Goal: Task Accomplishment & Management: Complete application form

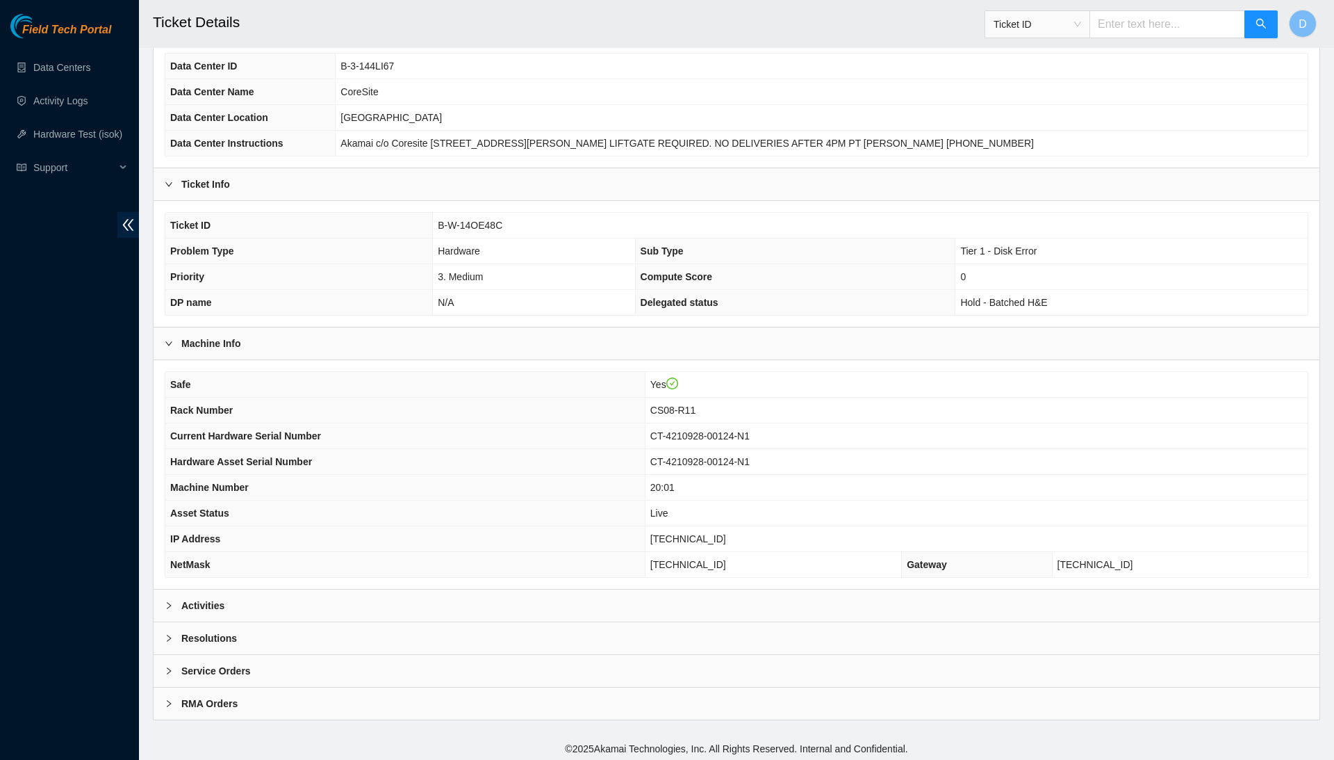
scroll to position [103, 0]
click at [382, 604] on div "Activities" at bounding box center [737, 606] width 1166 height 32
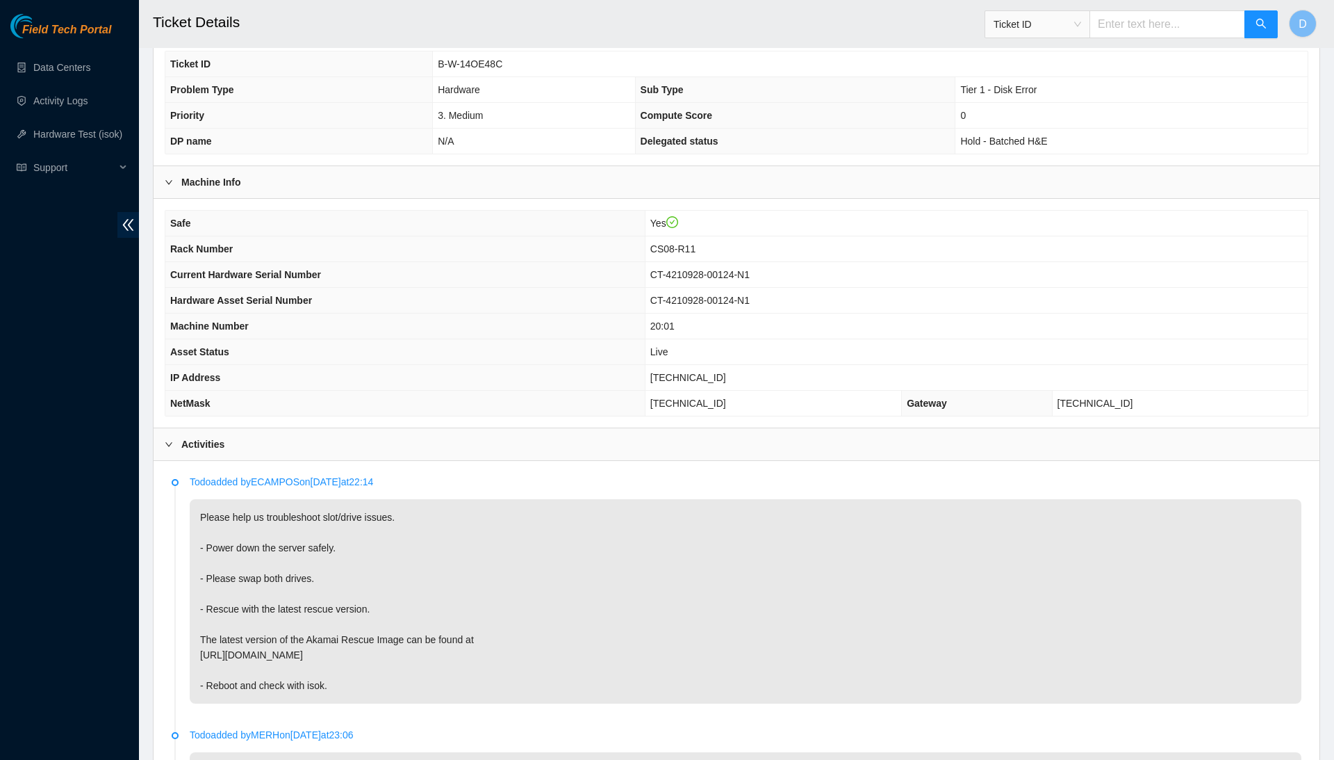
scroll to position [224, 0]
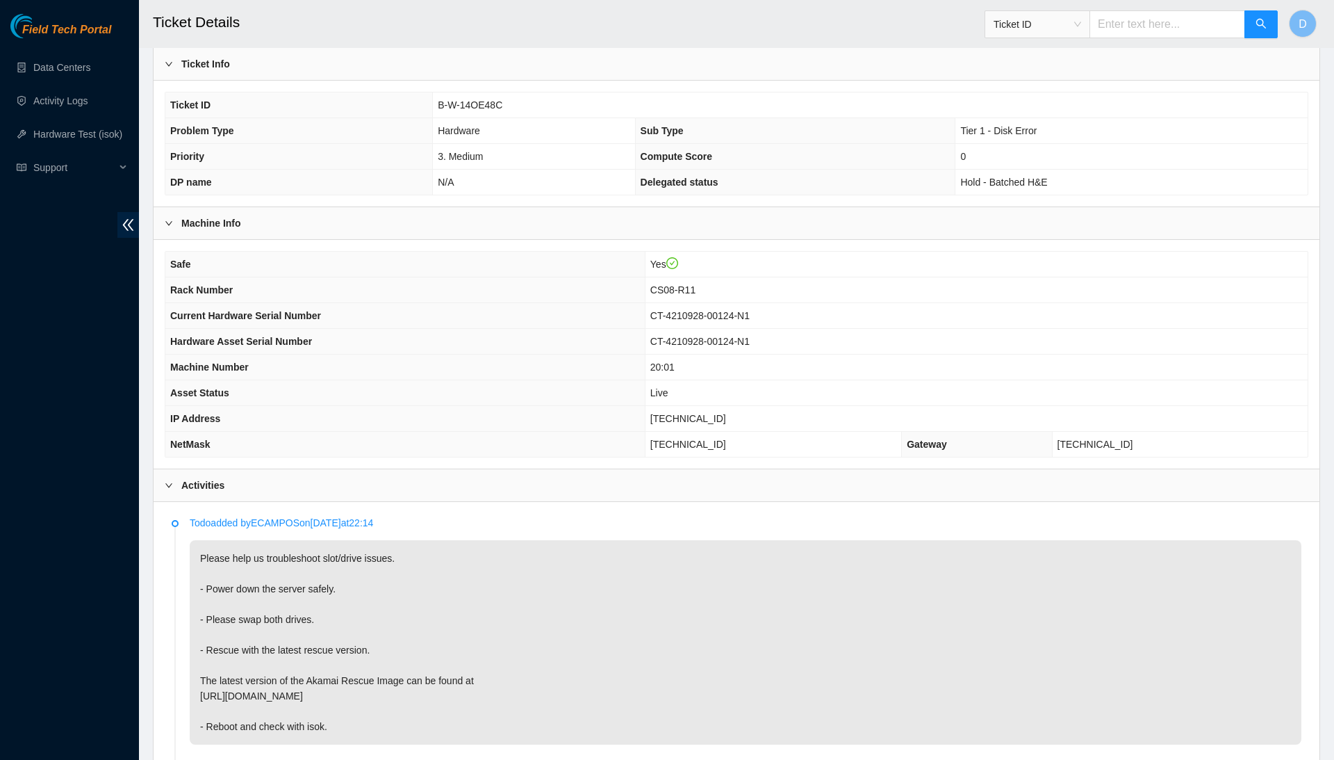
click at [470, 99] on span "B-W-14OE48C" at bounding box center [470, 104] width 65 height 11
copy span "B-W-14OE48C"
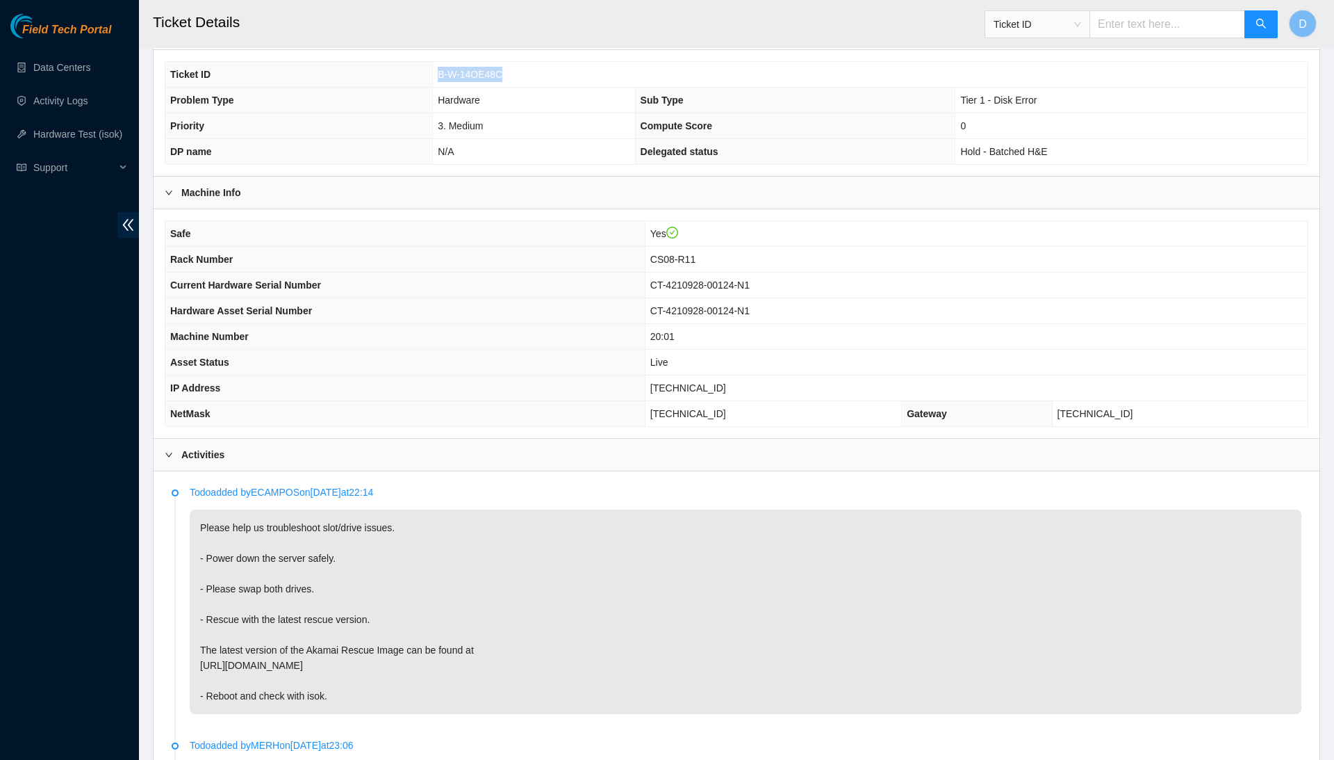
scroll to position [256, 0]
click at [717, 384] on span "[TECHNICAL_ID]" at bounding box center [688, 385] width 76 height 11
copy span "[TECHNICAL_ID]"
click at [718, 406] on span "[TECHNICAL_ID]" at bounding box center [688, 411] width 76 height 11
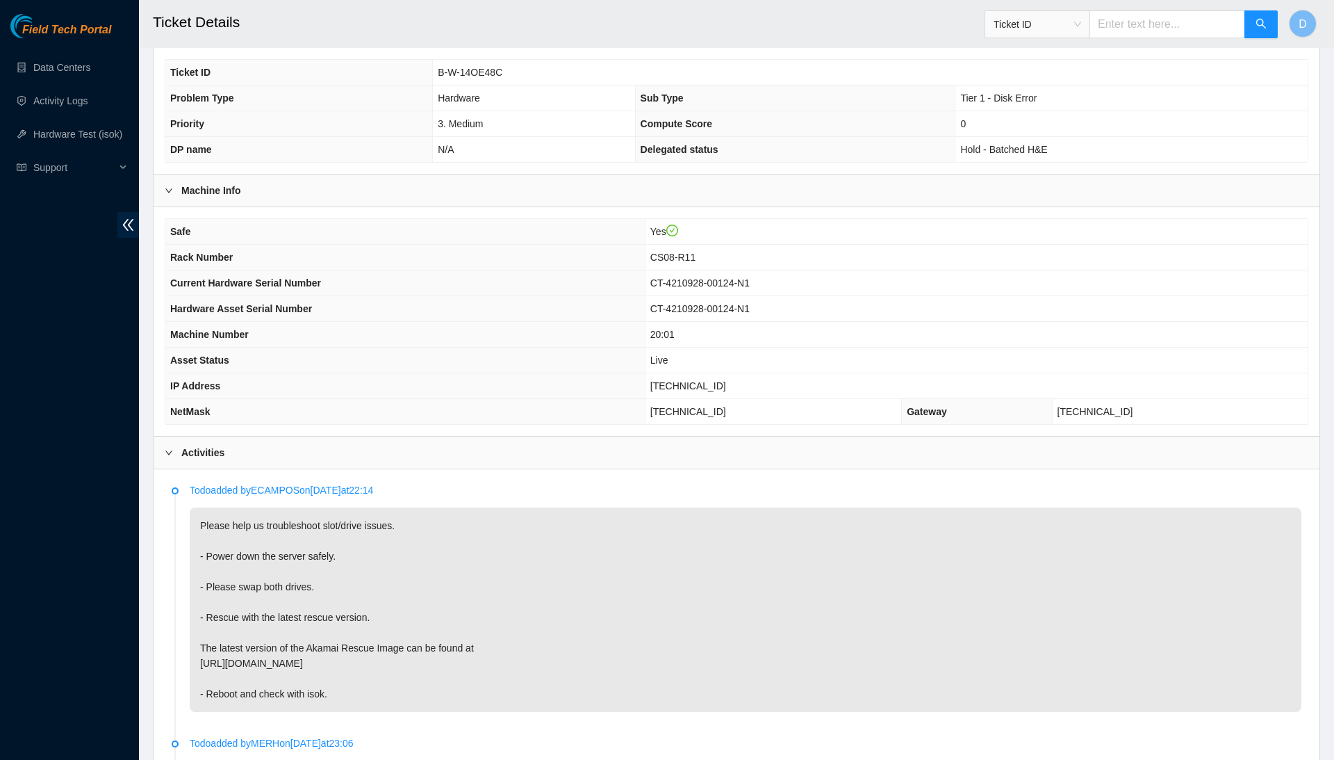
click at [718, 406] on span "[TECHNICAL_ID]" at bounding box center [688, 411] width 76 height 11
copy span "[TECHNICAL_ID]"
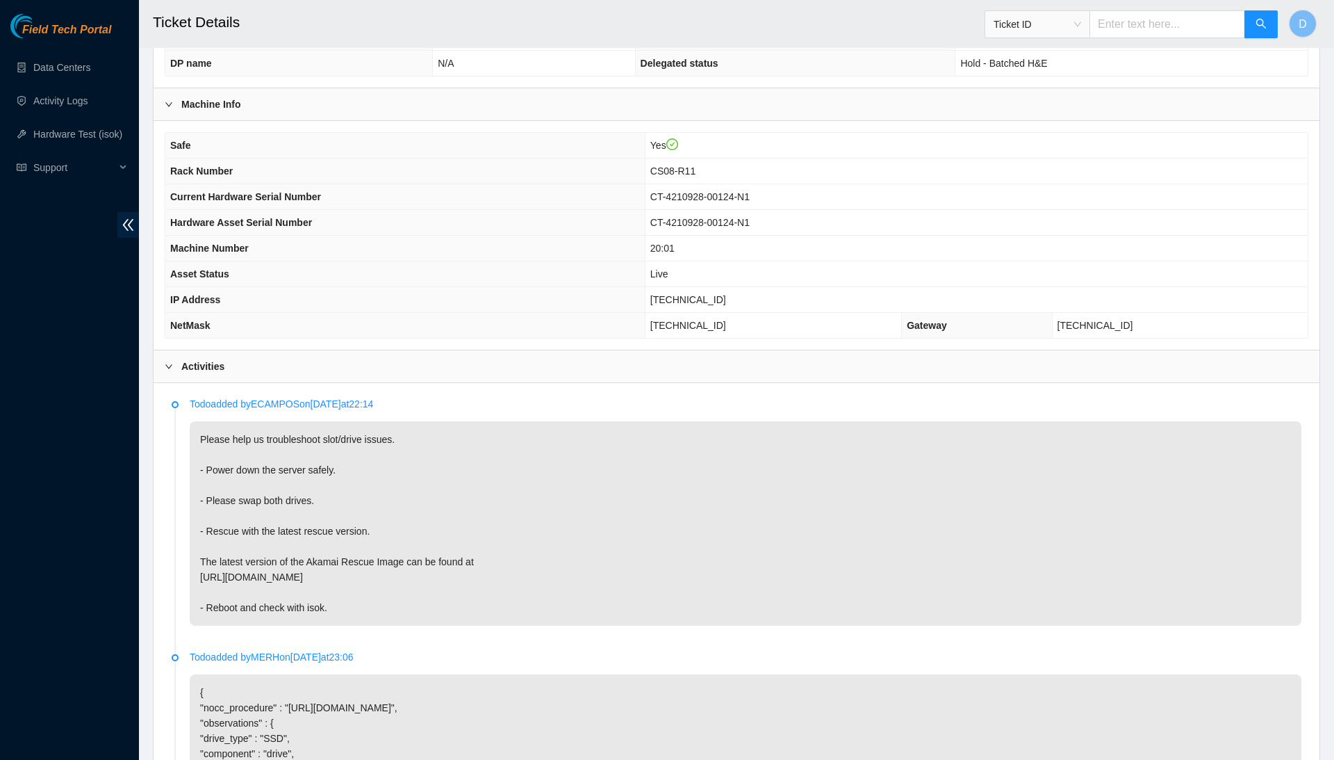
scroll to position [345, 0]
click at [706, 293] on span "[TECHNICAL_ID]" at bounding box center [688, 297] width 76 height 11
copy span "[TECHNICAL_ID]"
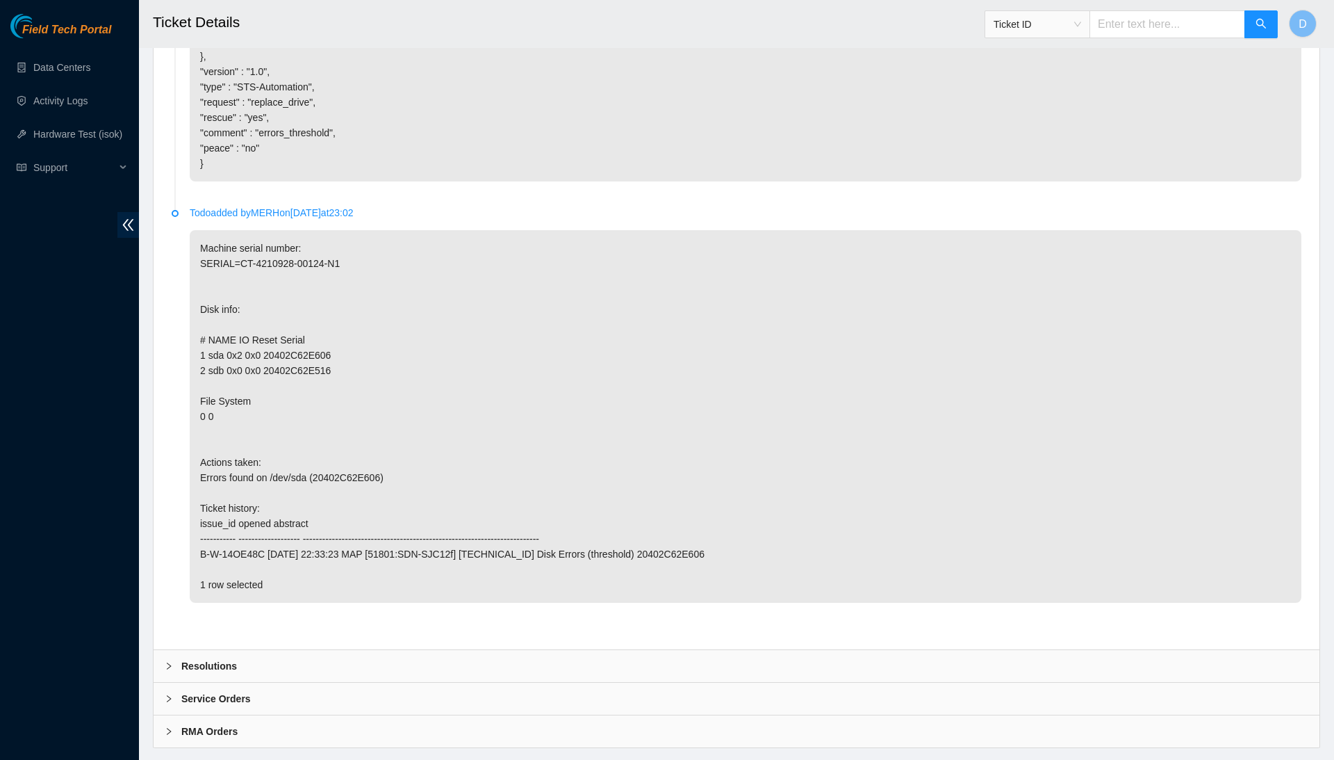
scroll to position [1191, 0]
click at [437, 651] on div "Resolutions" at bounding box center [737, 667] width 1166 height 32
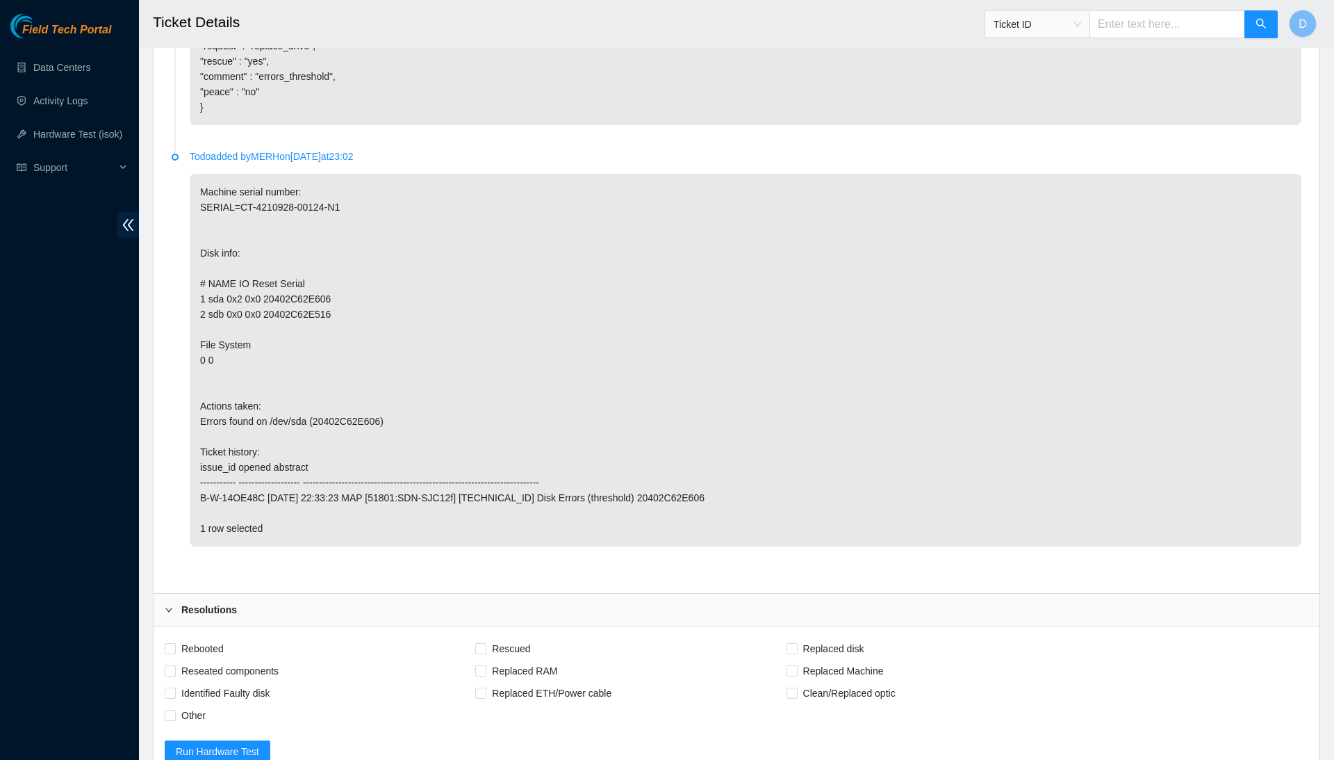
scroll to position [1254, 0]
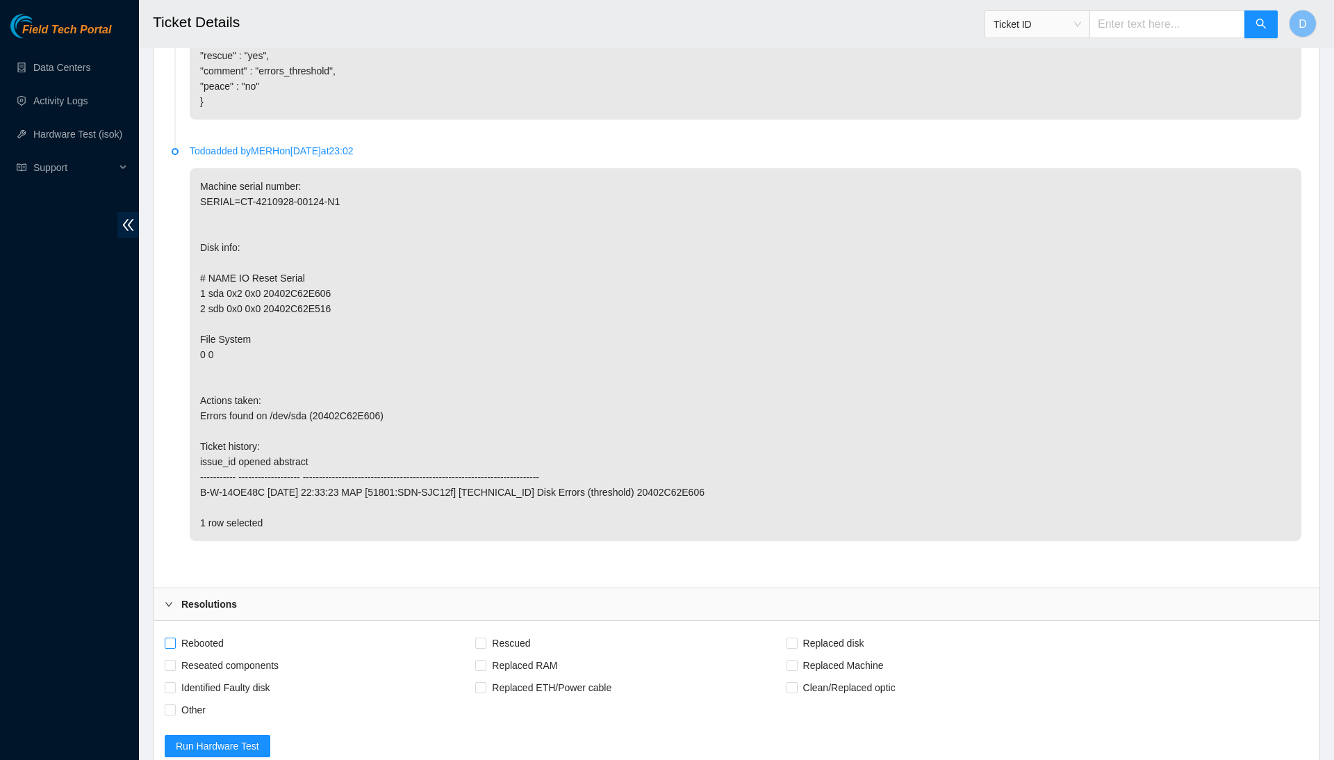
click at [218, 632] on span "Rebooted" at bounding box center [203, 643] width 54 height 22
click at [174, 637] on input "Rebooted" at bounding box center [170, 642] width 10 height 10
checkbox input "true"
click at [239, 654] on span "Reseated components" at bounding box center [230, 665] width 108 height 22
click at [174, 659] on input "Reseated components" at bounding box center [170, 664] width 10 height 10
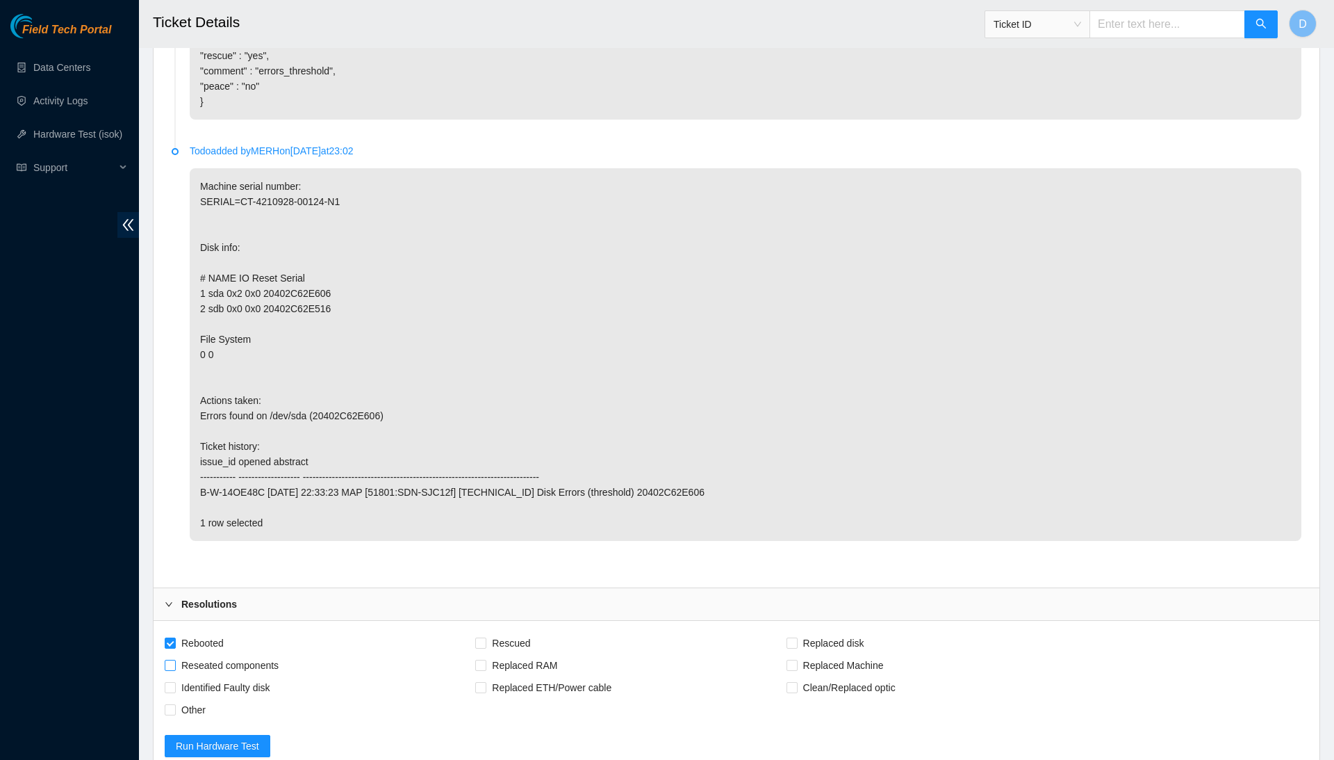
checkbox input "true"
click at [535, 632] on span "Rescued" at bounding box center [510, 643] width 49 height 22
click at [485, 637] on input "Rescued" at bounding box center [480, 642] width 10 height 10
checkbox input "true"
click at [265, 676] on span "Identified Faulty disk" at bounding box center [226, 687] width 100 height 22
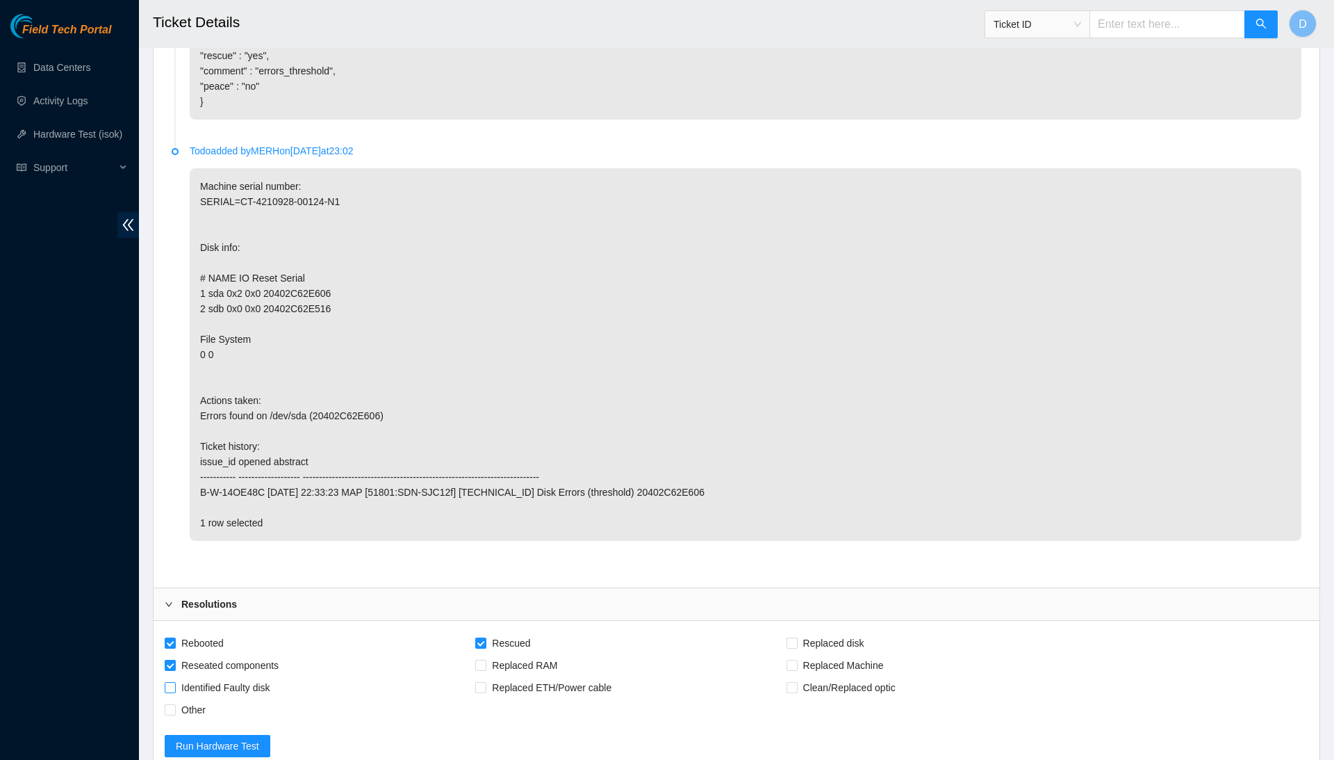
click at [174, 682] on input "Identified Faulty disk" at bounding box center [170, 687] width 10 height 10
click at [265, 676] on span "Identified Faulty disk" at bounding box center [226, 687] width 100 height 22
click at [174, 682] on input "Identified Faulty disk" at bounding box center [170, 687] width 10 height 10
checkbox input "false"
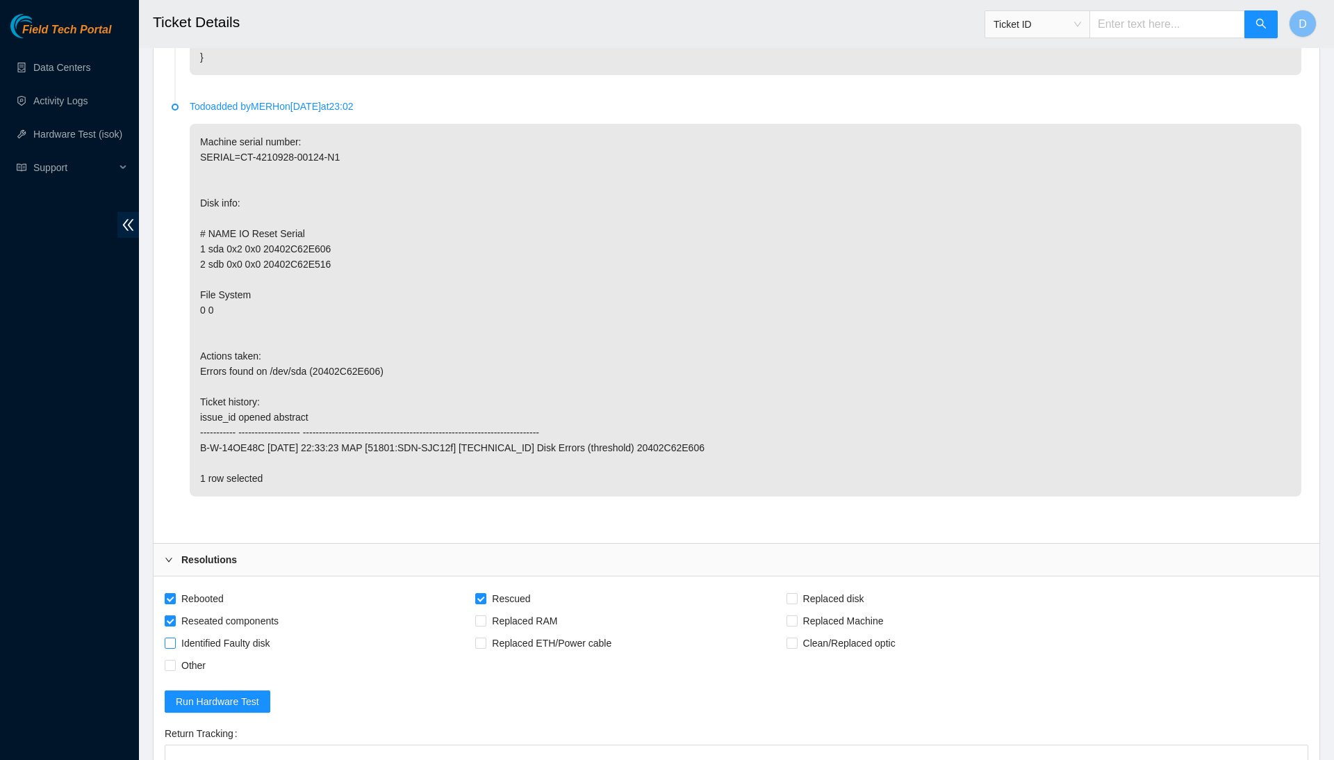
scroll to position [1304, 0]
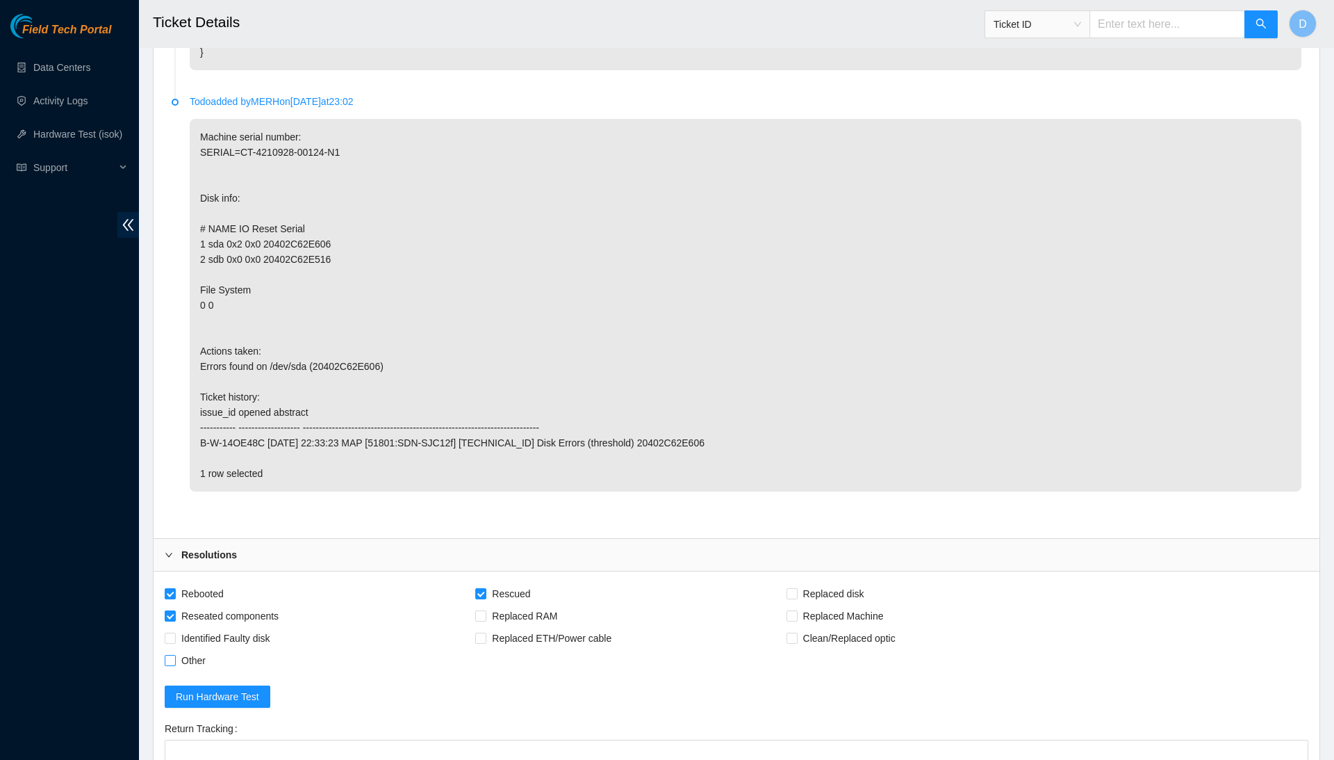
click at [195, 649] on span "Other" at bounding box center [193, 660] width 35 height 22
click at [174, 655] on input "Other" at bounding box center [170, 660] width 10 height 10
checkbox input "true"
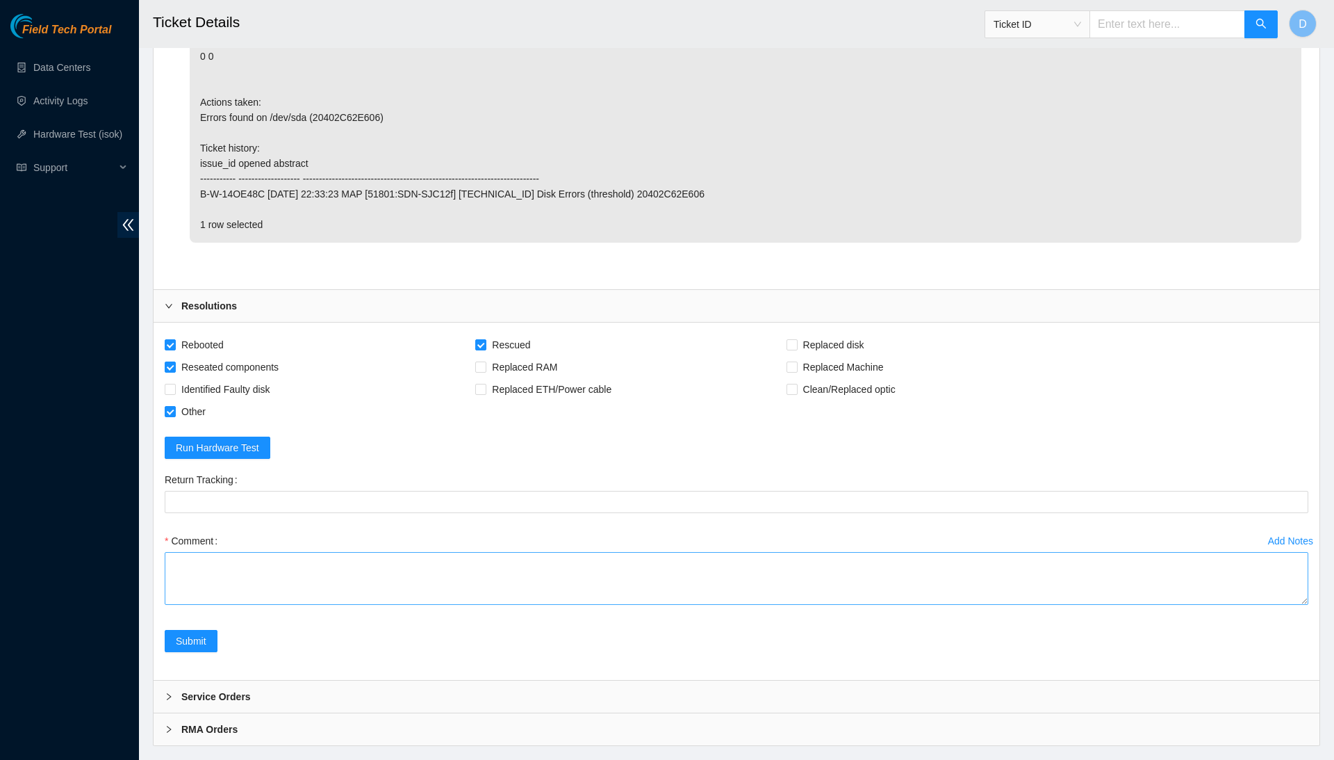
scroll to position [1551, 0]
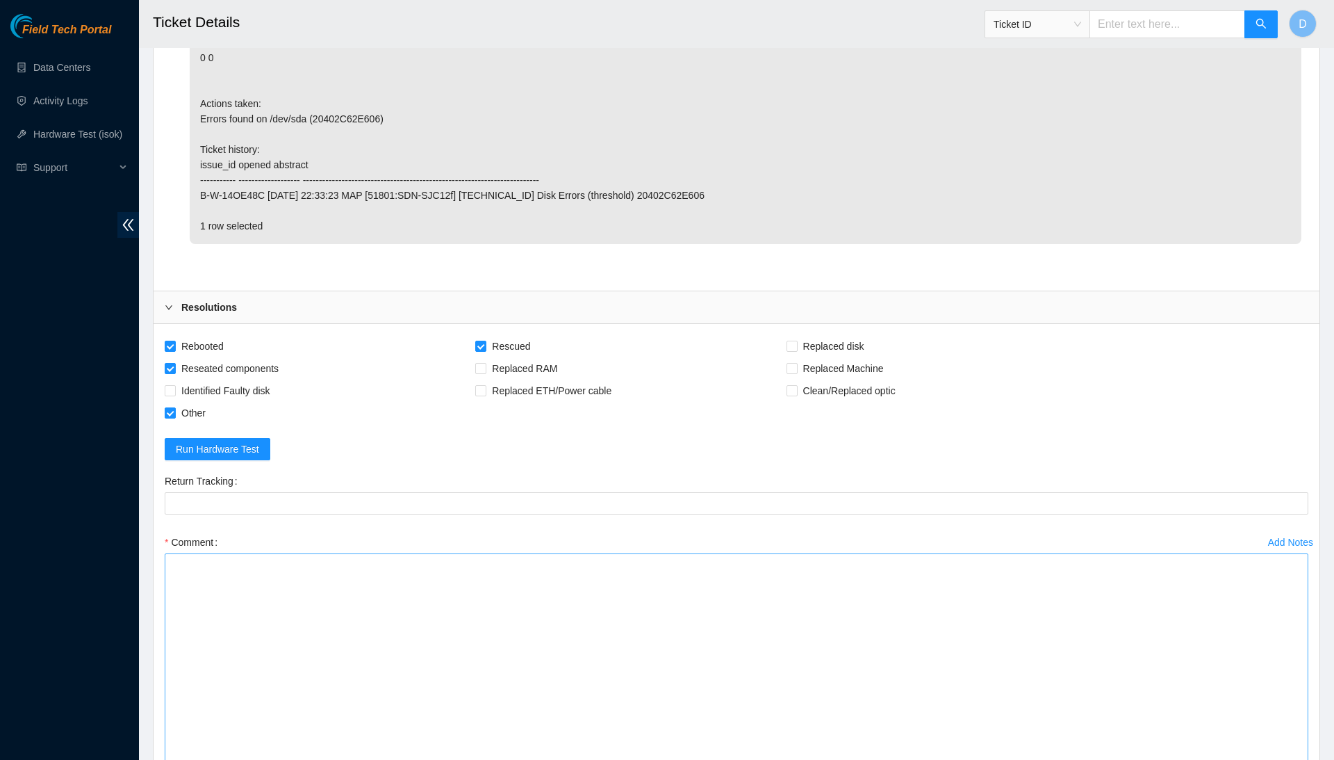
click at [1280, 730] on textarea "Comment" at bounding box center [737, 659] width 1144 height 213
click at [1226, 632] on textarea "Comment" at bounding box center [737, 659] width 1144 height 213
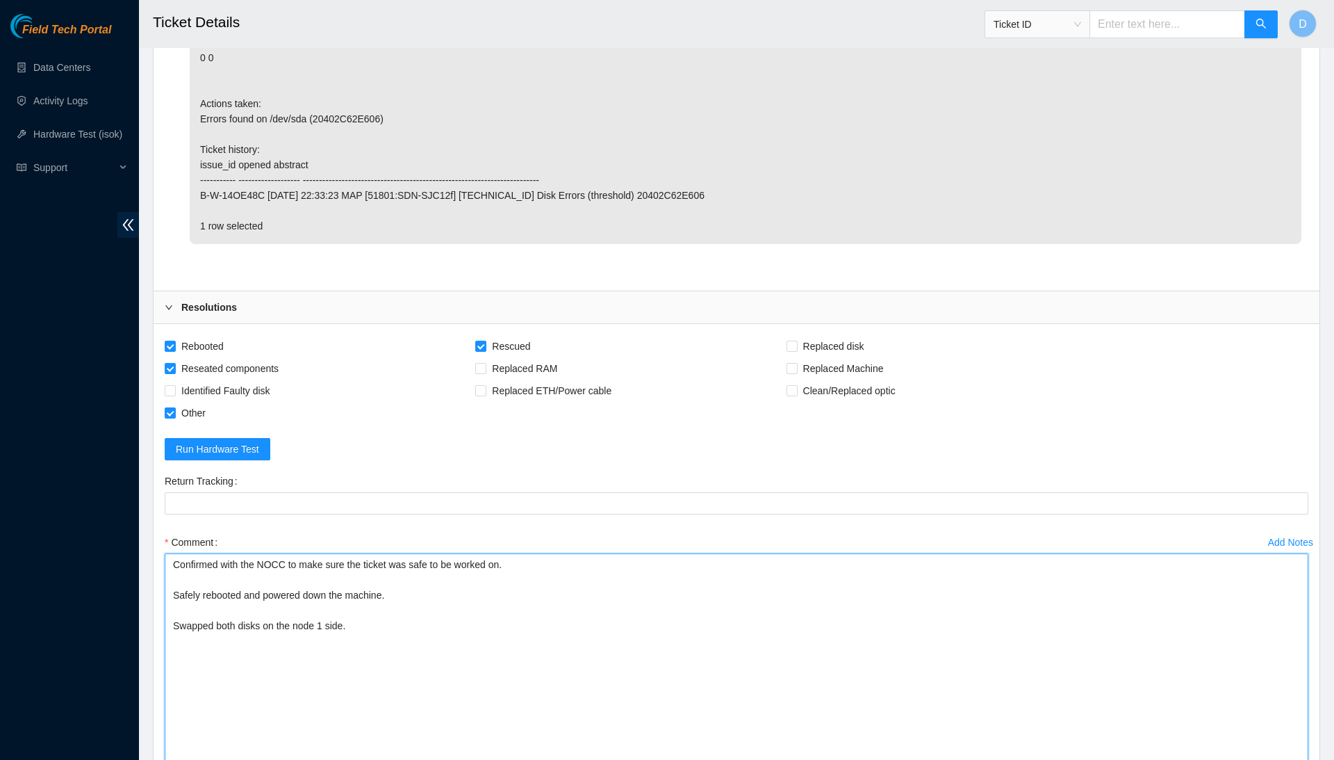
click at [273, 640] on textarea "Confirmed with the NOCC to make sure the ticket was safe to be worked on. Safel…" at bounding box center [737, 659] width 1144 height 213
click at [234, 659] on textarea "Confirmed with the NOCC to make sure the ticket was safe to be worked on. Safel…" at bounding box center [737, 659] width 1144 height 213
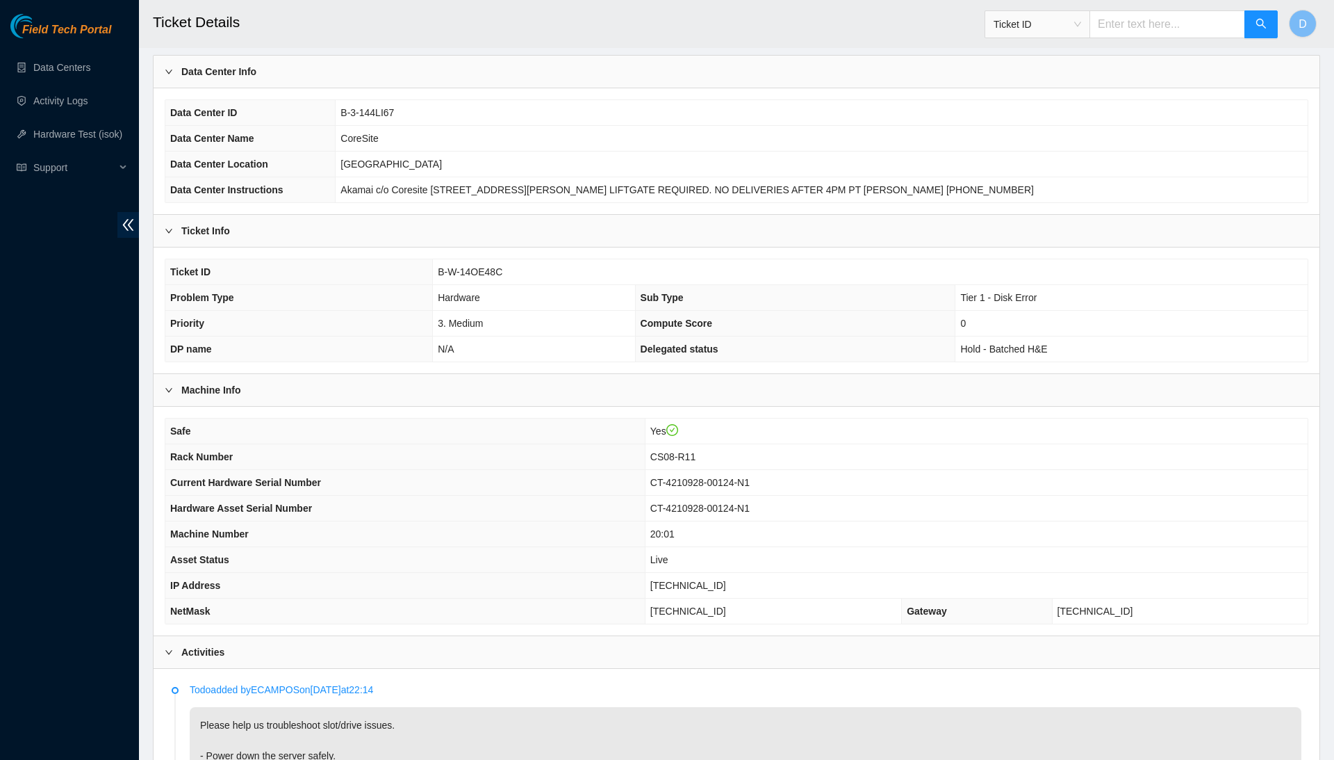
scroll to position [69, 0]
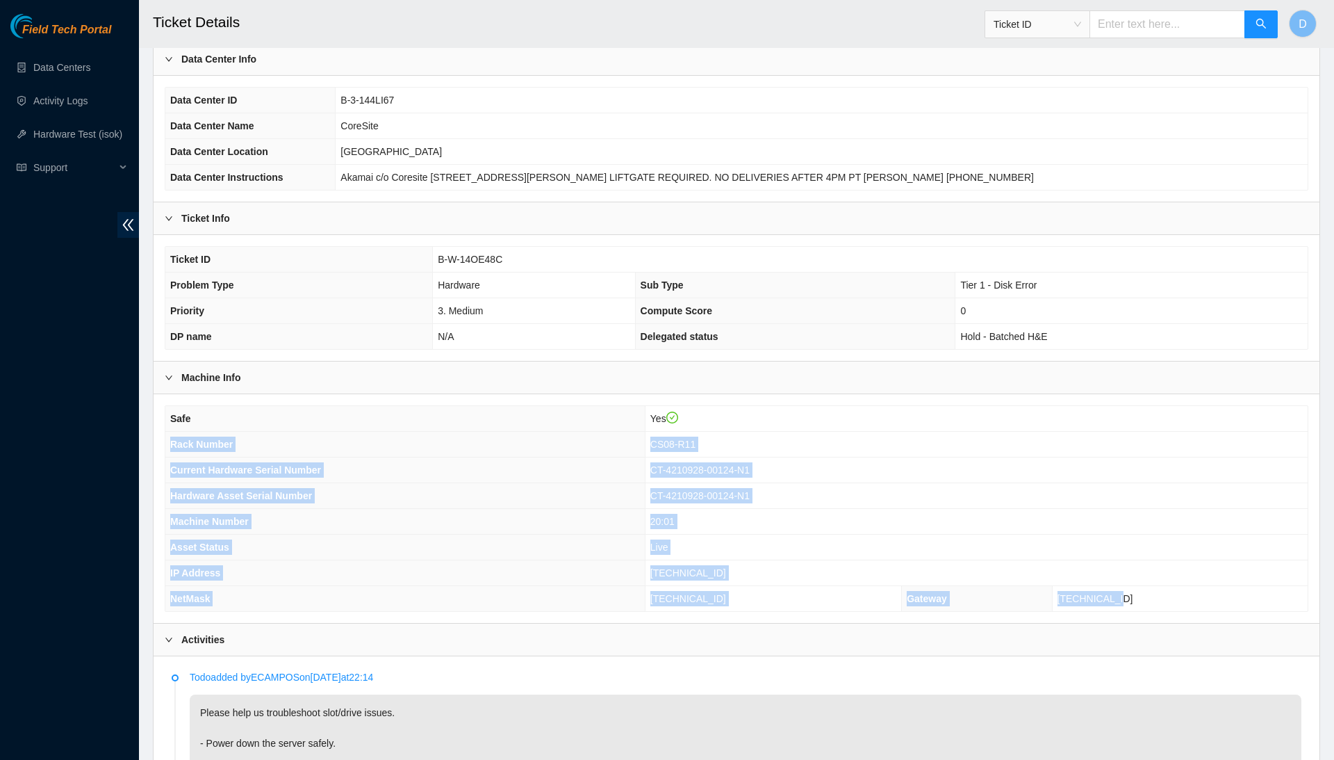
drag, startPoint x: 170, startPoint y: 443, endPoint x: 1184, endPoint y: 595, distance: 1025.9
click at [1184, 595] on tbody "Safe Yes Rack Number CS08-R11 Current Hardware Serial Number CT-4210928-00124-N…" at bounding box center [736, 508] width 1142 height 205
copy tbody "Rack Number CS08-R11 Current Hardware Serial Number CT-4210928-00124-N1 Hardwar…"
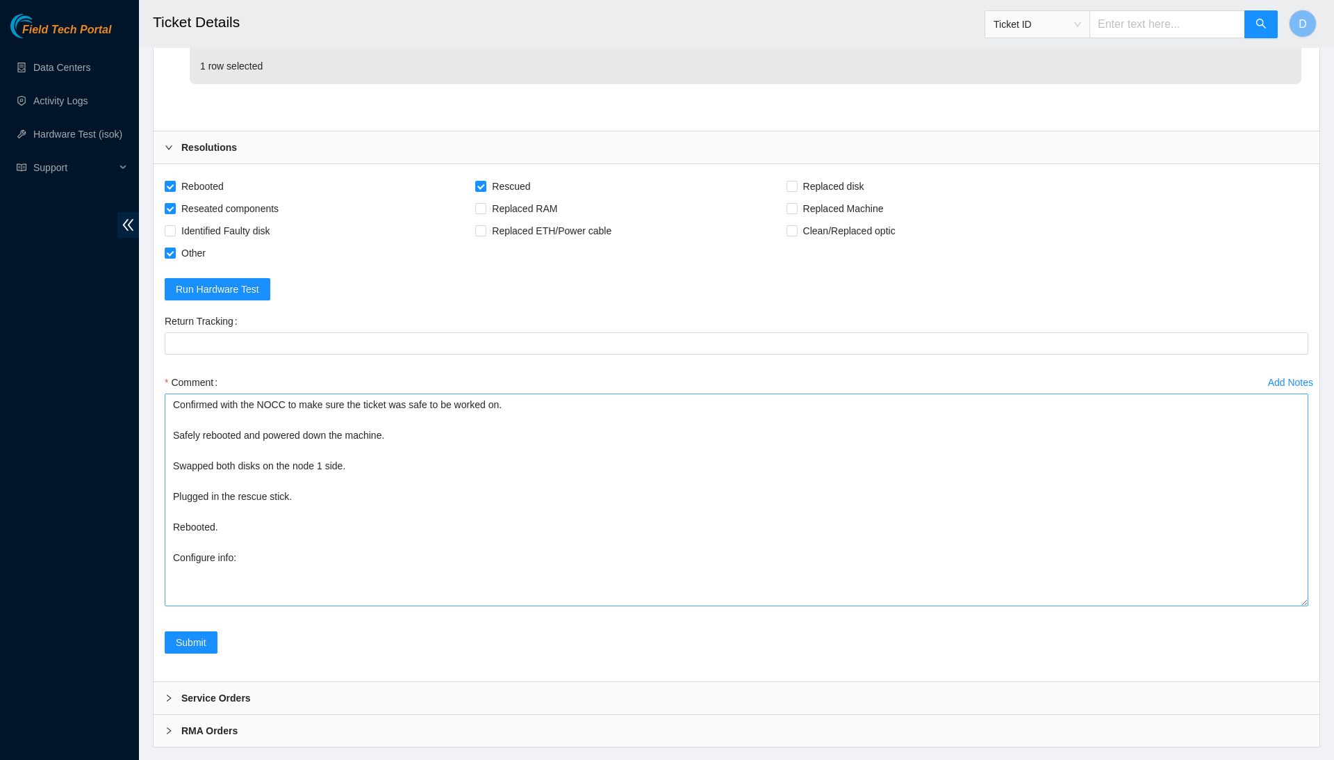
scroll to position [1710, 0]
click at [773, 534] on textarea "Confirmed with the NOCC to make sure the ticket was safe to be worked on. Safel…" at bounding box center [737, 500] width 1144 height 213
paste textarea "Rack Number CS08-R11 Current Hardware Serial Number CT-4210928-00124-N1 Hardwar…"
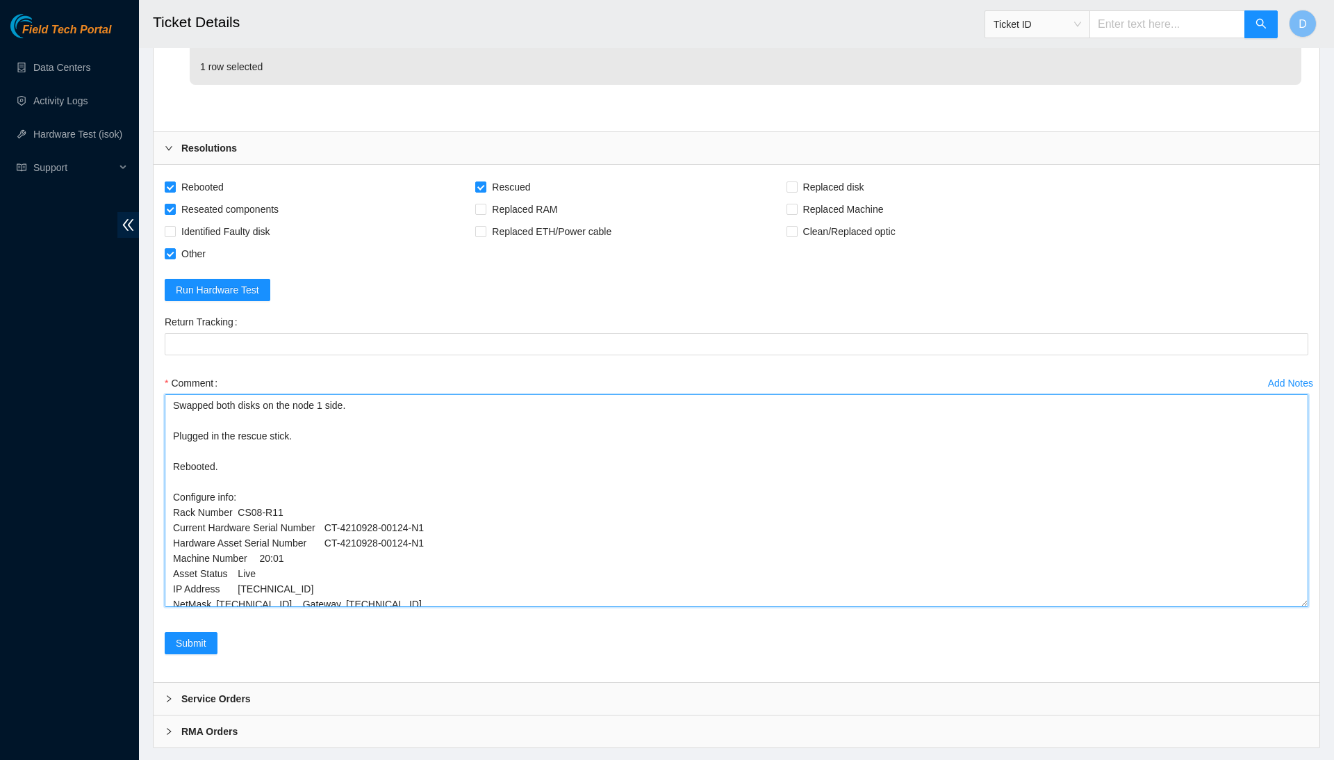
click at [307, 561] on textarea "Confirmed with the NOCC to make sure the ticket was safe to be worked on. Safel…" at bounding box center [737, 500] width 1144 height 213
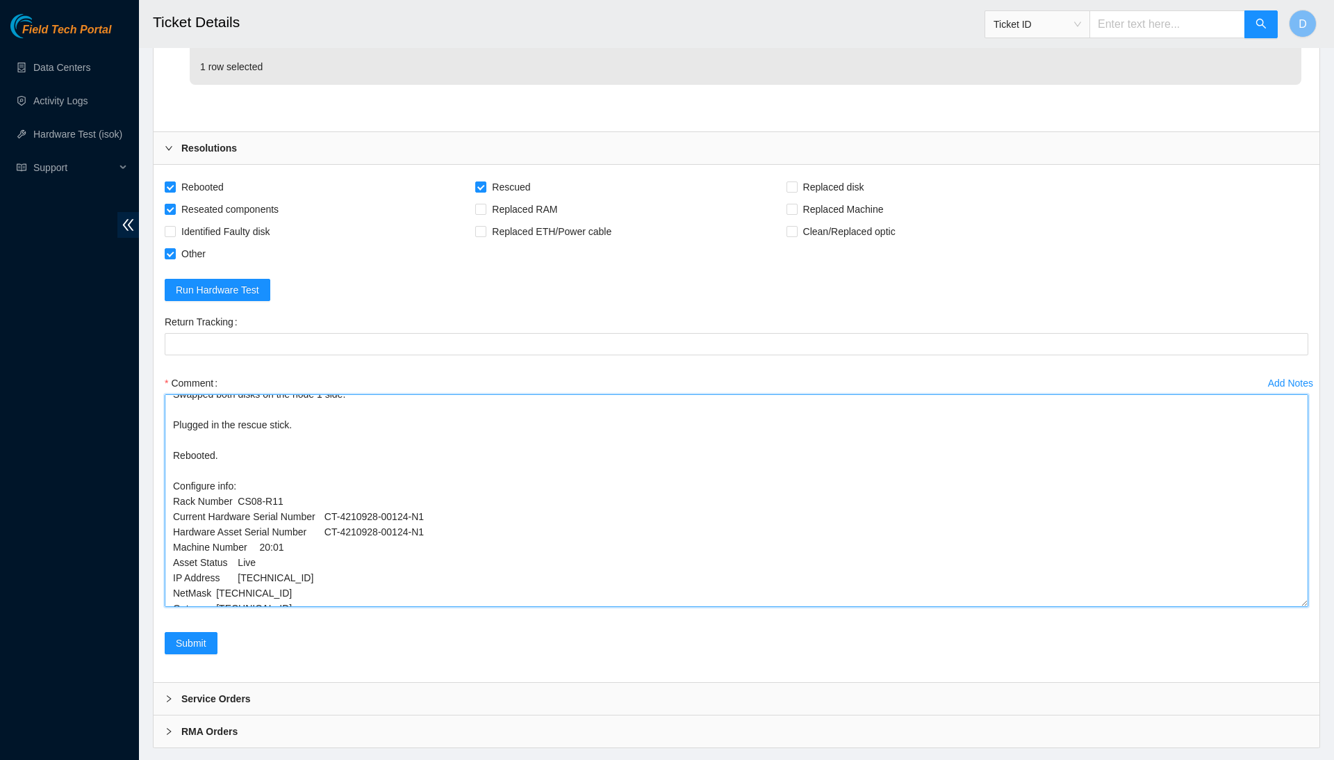
click at [218, 564] on textarea "Confirmed with the NOCC to make sure the ticket was safe to be worked on. Safel…" at bounding box center [737, 500] width 1144 height 213
click at [218, 548] on textarea "Confirmed with the NOCC to make sure the ticket was safe to be worked on. Safel…" at bounding box center [737, 500] width 1144 height 213
click at [239, 538] on textarea "Confirmed with the NOCC to make sure the ticket was safe to be worked on. Safel…" at bounding box center [737, 500] width 1144 height 213
click at [249, 522] on textarea "Confirmed with the NOCC to make sure the ticket was safe to be worked on. Safel…" at bounding box center [737, 500] width 1144 height 213
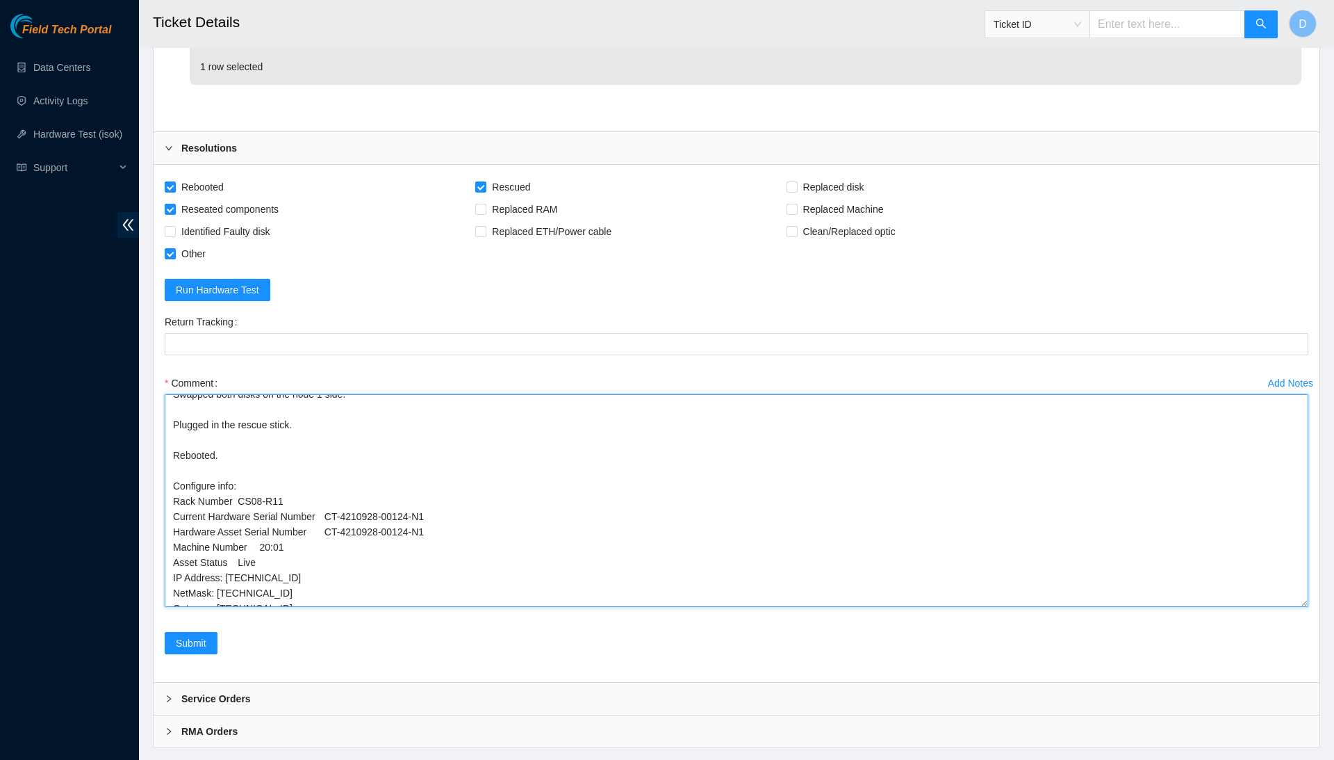
click at [249, 522] on textarea "Confirmed with the NOCC to make sure the ticket was safe to be worked on. Safel…" at bounding box center [737, 500] width 1144 height 213
click at [260, 514] on textarea "Confirmed with the NOCC to make sure the ticket was safe to be worked on. Safel…" at bounding box center [737, 500] width 1144 height 213
click at [331, 504] on textarea "Confirmed with the NOCC to make sure the ticket was safe to be worked on. Safel…" at bounding box center [737, 500] width 1144 height 213
click at [332, 485] on textarea "Confirmed with the NOCC to make sure the ticket was safe to be worked on. Safel…" at bounding box center [737, 500] width 1144 height 213
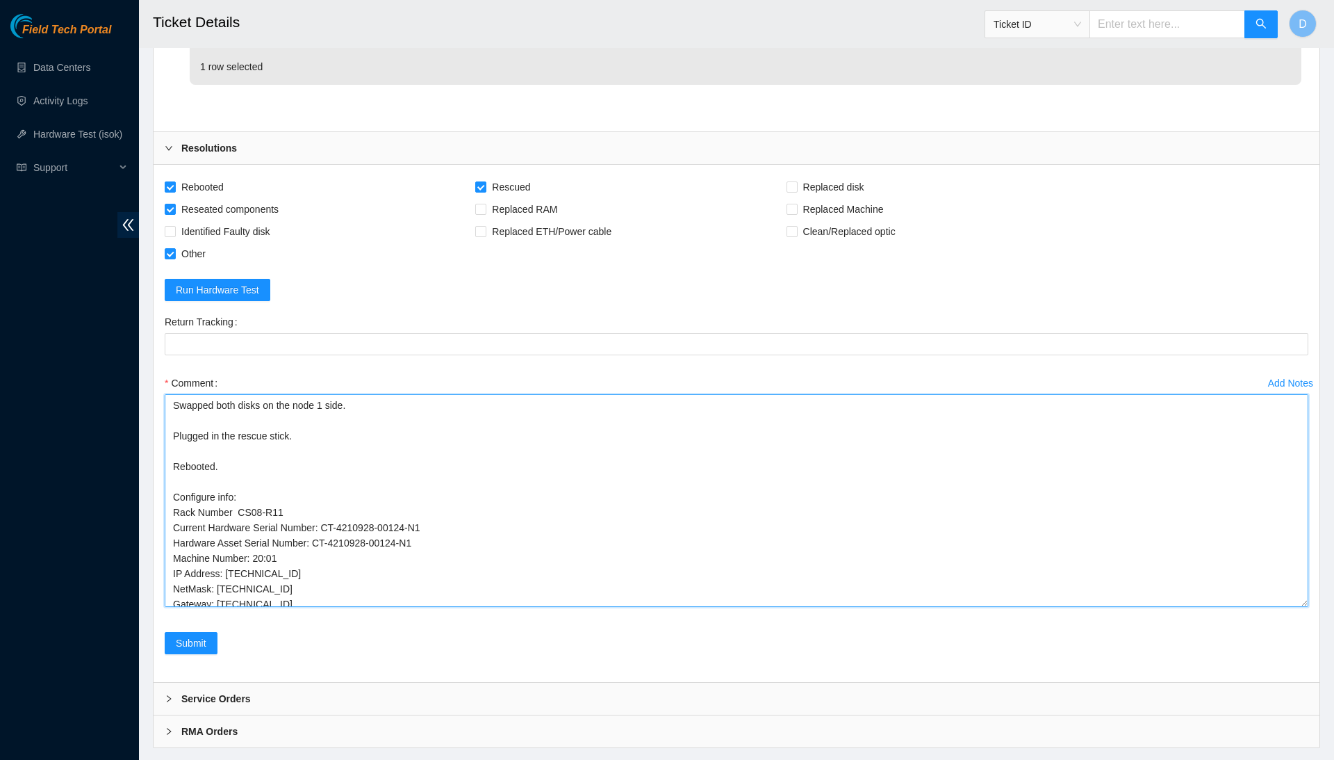
click at [240, 471] on textarea "Confirmed with the NOCC to make sure the ticket was safe to be worked on. Safel…" at bounding box center [737, 500] width 1144 height 213
click at [331, 566] on textarea "Confirmed with the NOCC to make sure the ticket was safe to be worked on. Safel…" at bounding box center [737, 500] width 1144 height 213
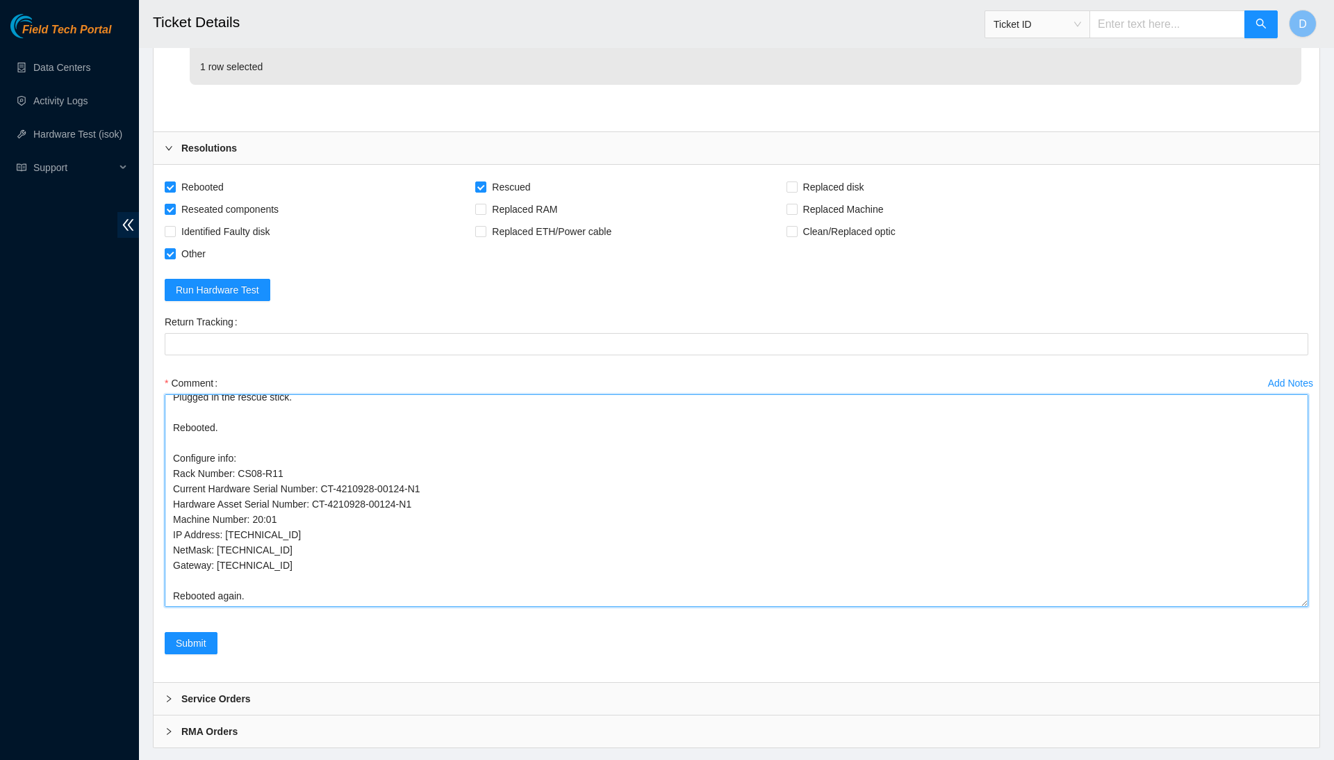
scroll to position [117, 0]
paste textarea "Rack Number CS08-R11 Current Hardware Serial Number CT-4210928-00124-N1 Hardwar…"
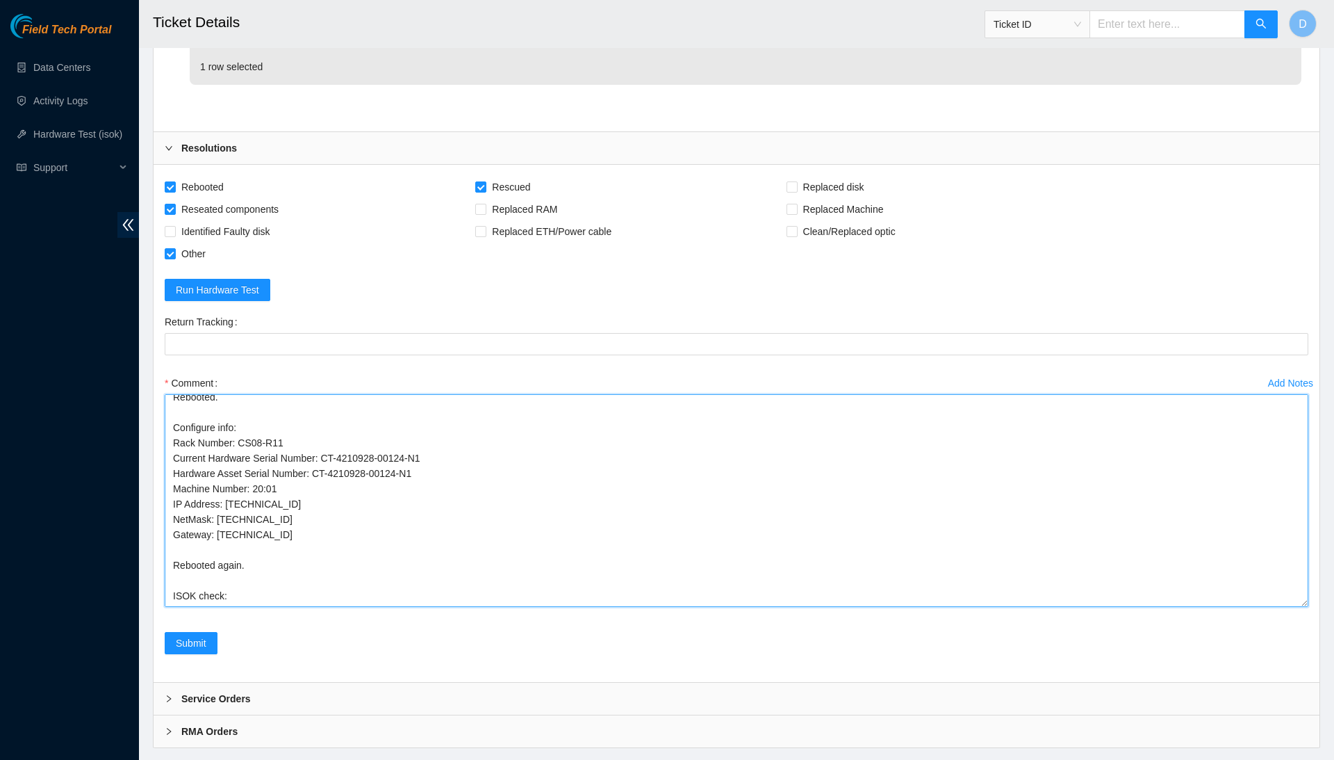
scroll to position [120, 0]
paste textarea "[TECHNICAL_ID] : passed: ok N/A [TECHNICAL_ID] : passed: ok"
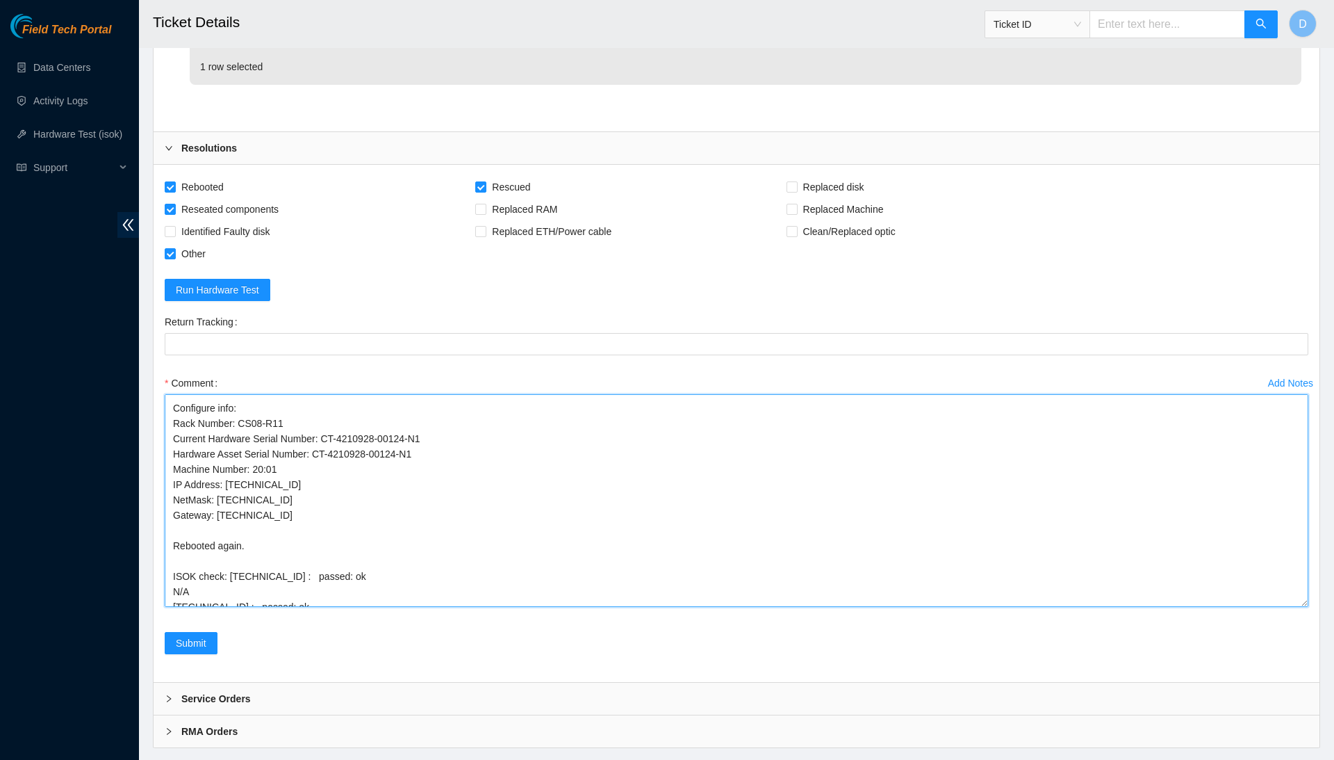
click at [233, 530] on textarea "Confirmed with the NOCC to make sure the ticket was safe to be worked on. Safel…" at bounding box center [737, 500] width 1144 height 213
click at [200, 568] on textarea "Confirmed with the NOCC to make sure the ticket was safe to be worked on. Safel…" at bounding box center [737, 500] width 1144 height 213
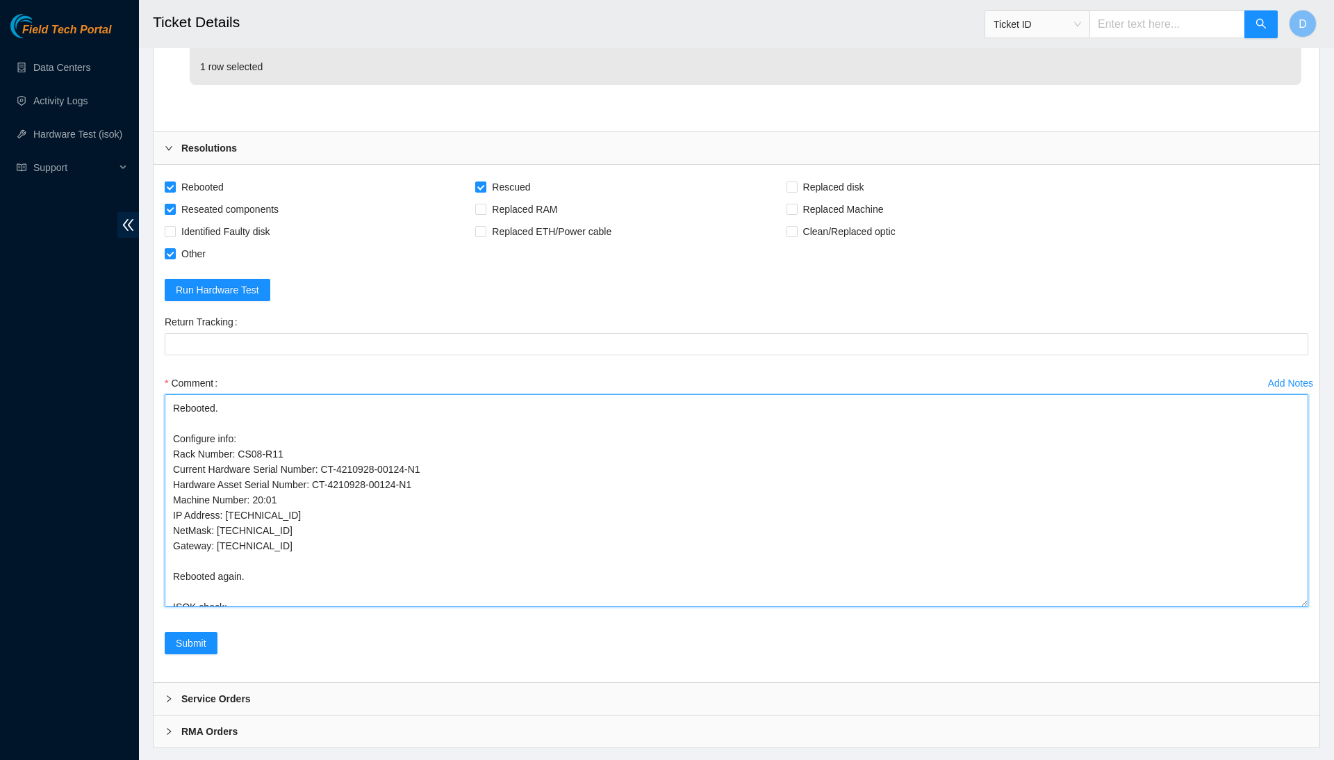
scroll to position [0, 0]
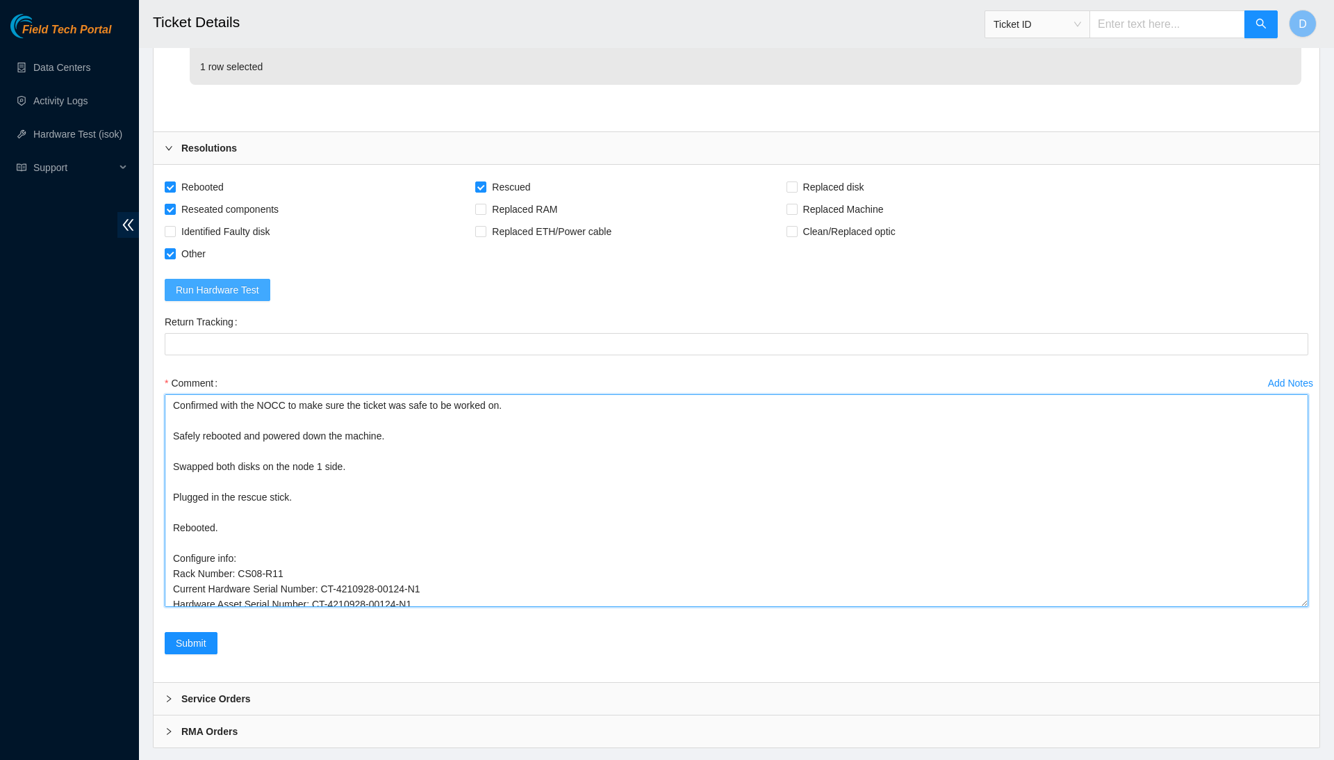
drag, startPoint x: 323, startPoint y: 559, endPoint x: 258, endPoint y: 263, distance: 303.7
click at [258, 263] on form "Rebooted Rescued Replaced disk Reseated components Replaced RAM Replaced Machin…" at bounding box center [737, 423] width 1144 height 495
type textarea "Confirmed with the NOCC to make sure the ticket was safe to be worked on. Safel…"
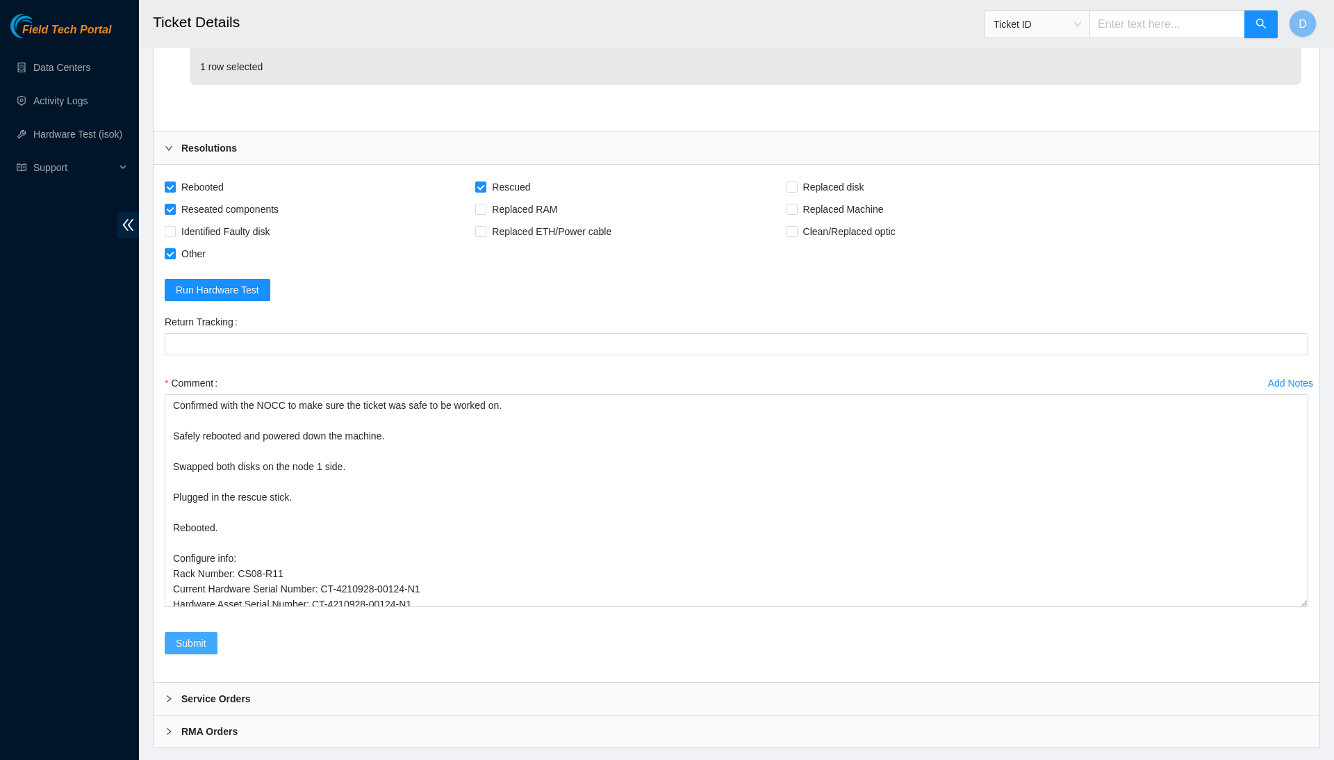
click at [212, 632] on button "Submit" at bounding box center [191, 643] width 53 height 22
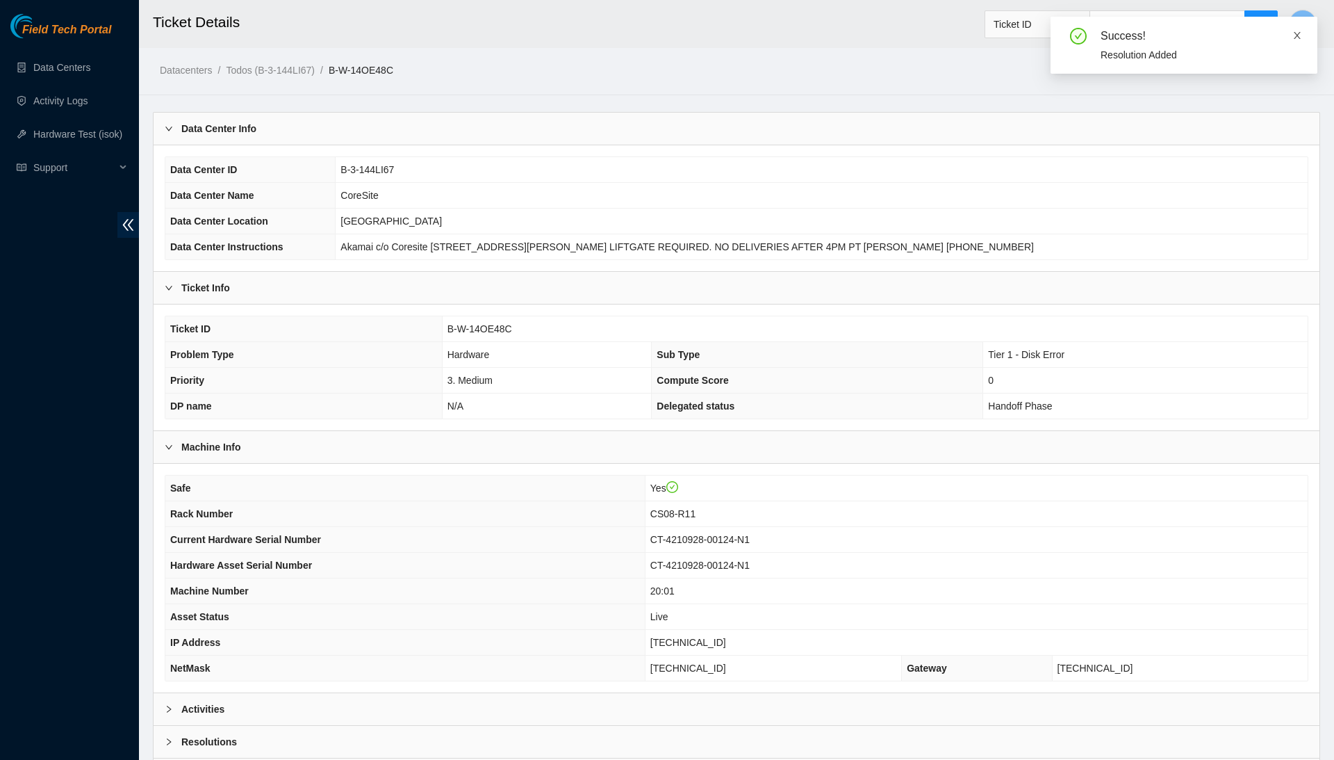
click at [1298, 31] on icon "close" at bounding box center [1297, 36] width 10 height 10
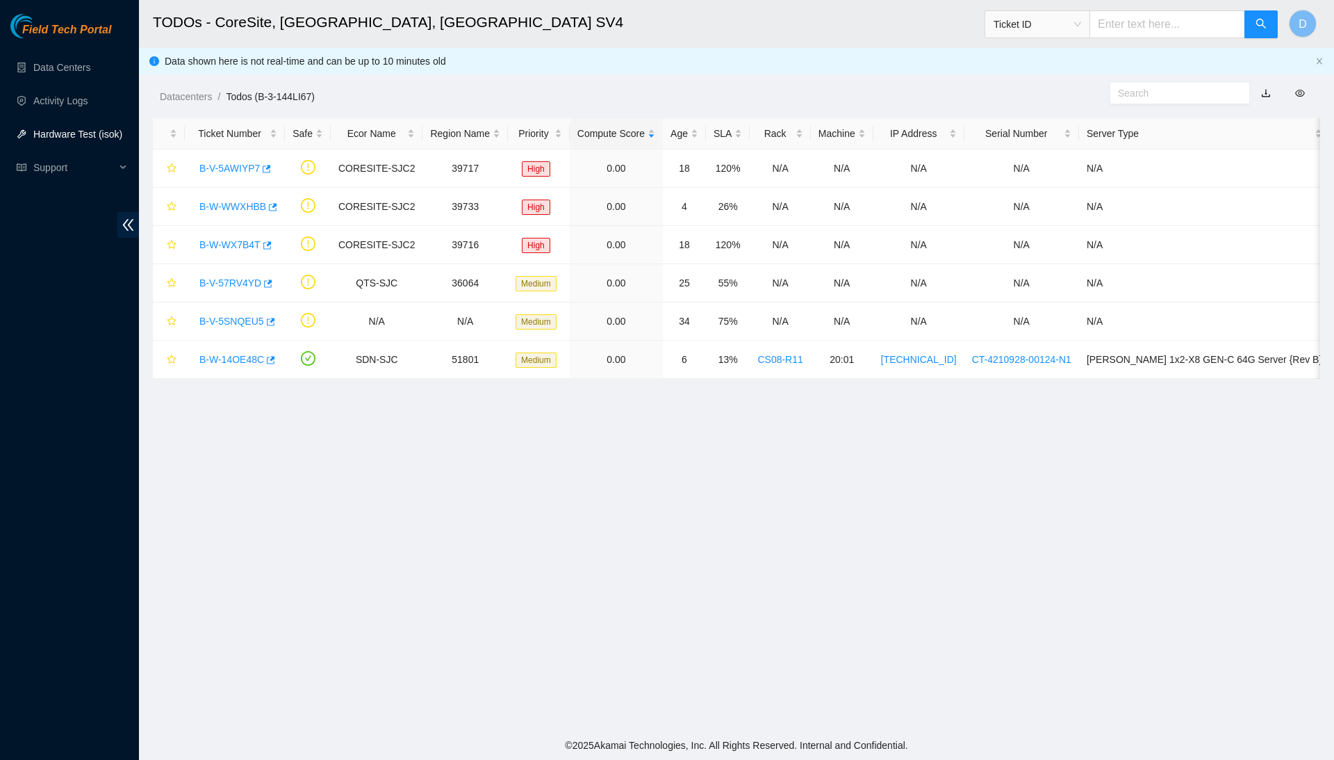
click at [76, 129] on link "Hardware Test (isok)" at bounding box center [77, 134] width 89 height 11
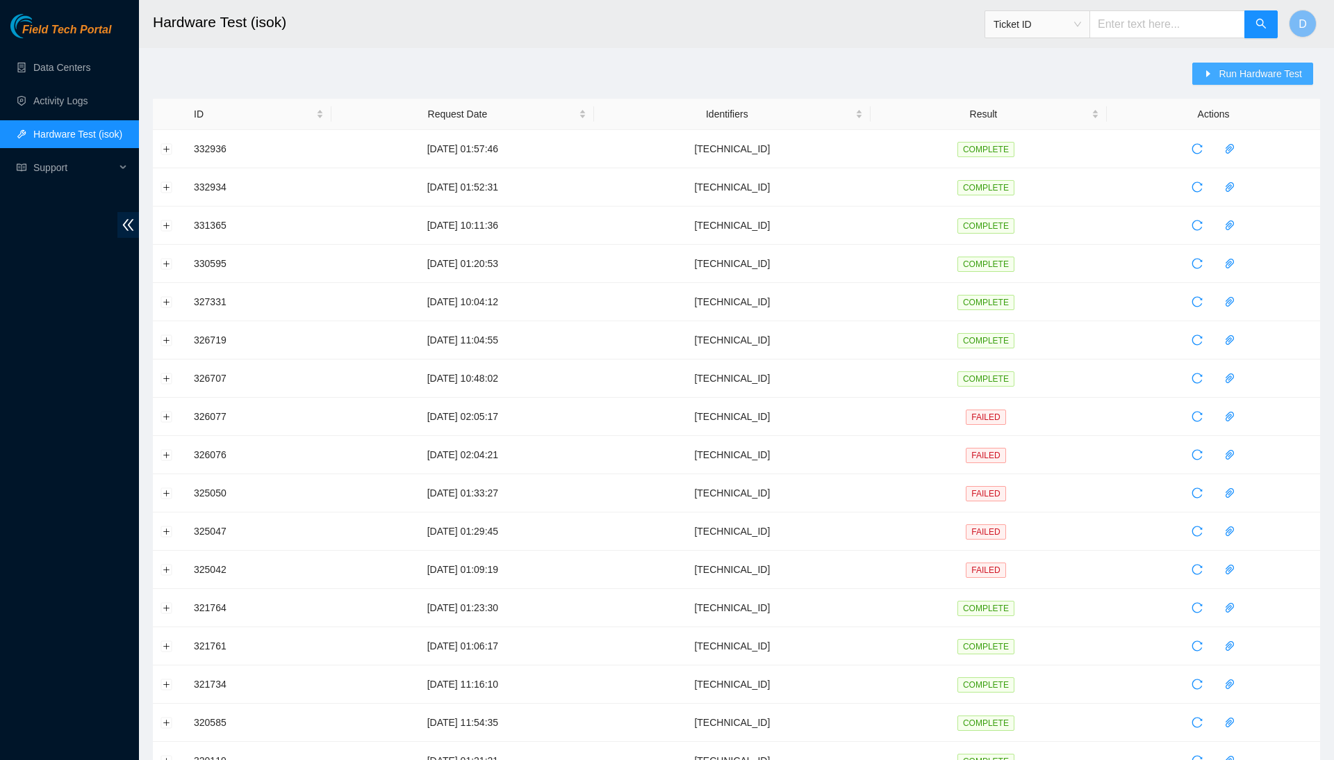
click at [1251, 71] on span "Run Hardware Test" at bounding box center [1260, 73] width 83 height 15
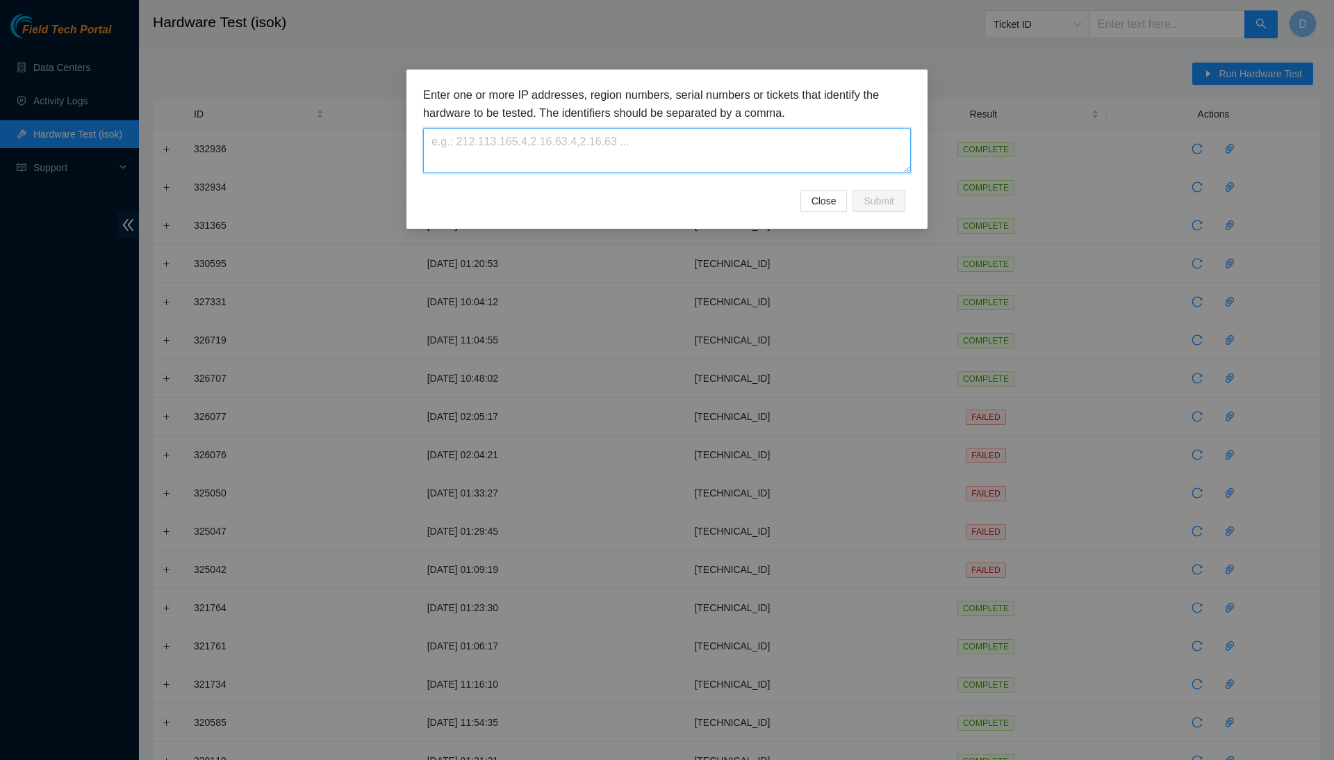
click at [762, 140] on textarea at bounding box center [667, 150] width 488 height 45
paste textarea "[TECHNICAL_ID]"
type textarea "[TECHNICAL_ID]"
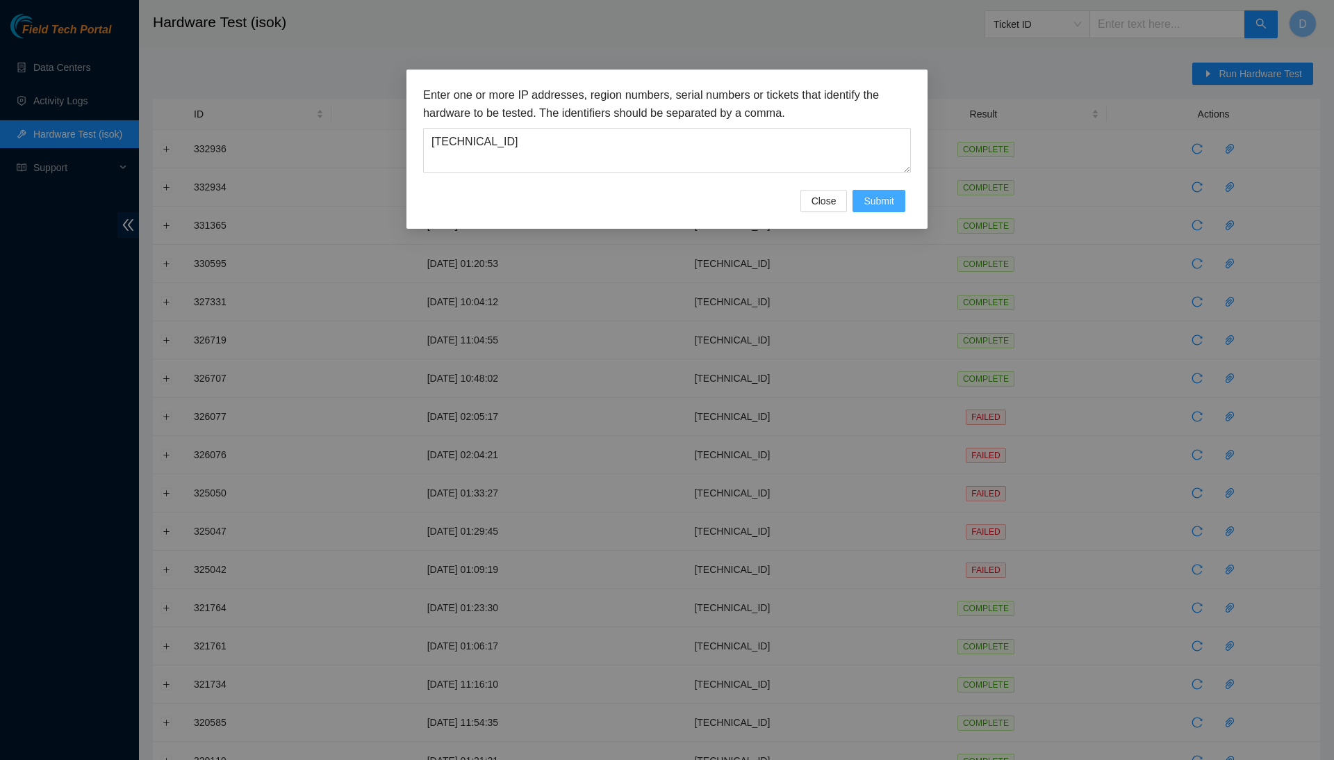
click at [879, 195] on span "Submit" at bounding box center [879, 200] width 31 height 15
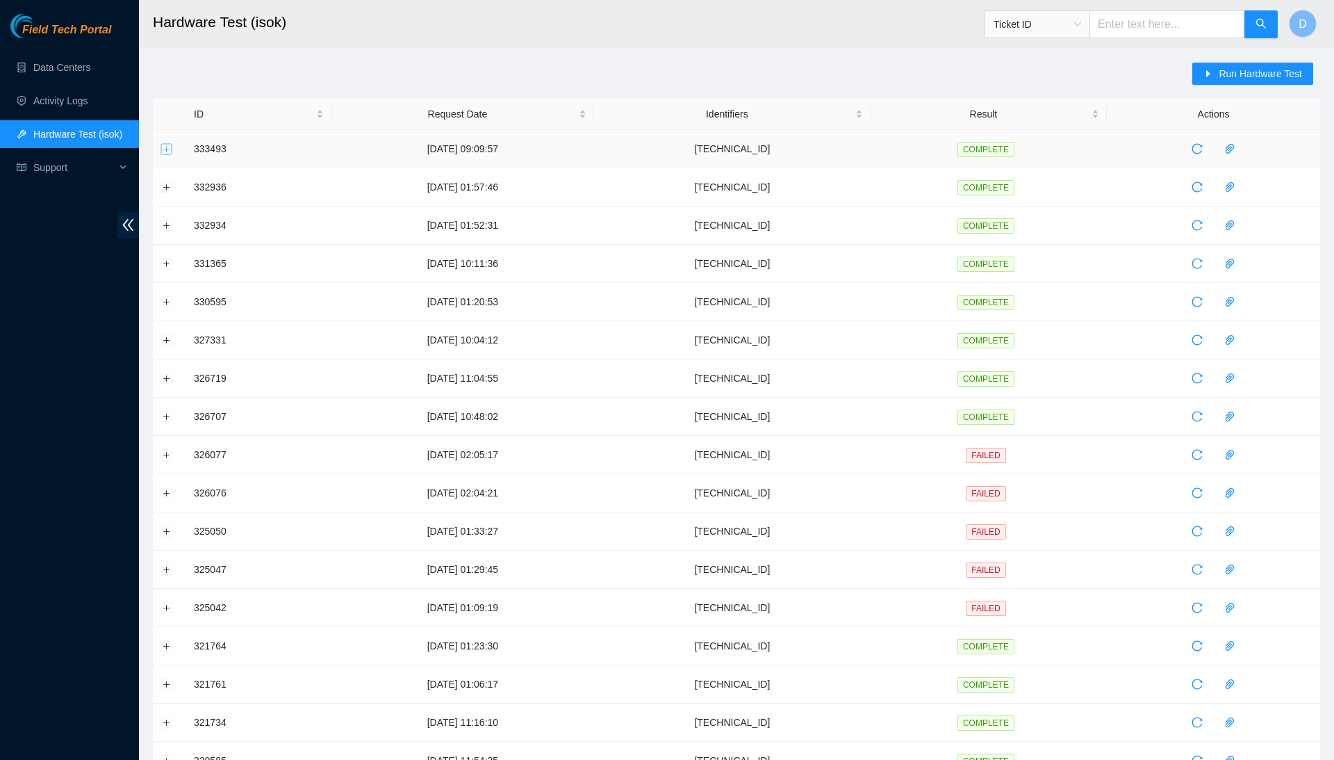
click at [167, 146] on button "Expand row" at bounding box center [166, 148] width 11 height 11
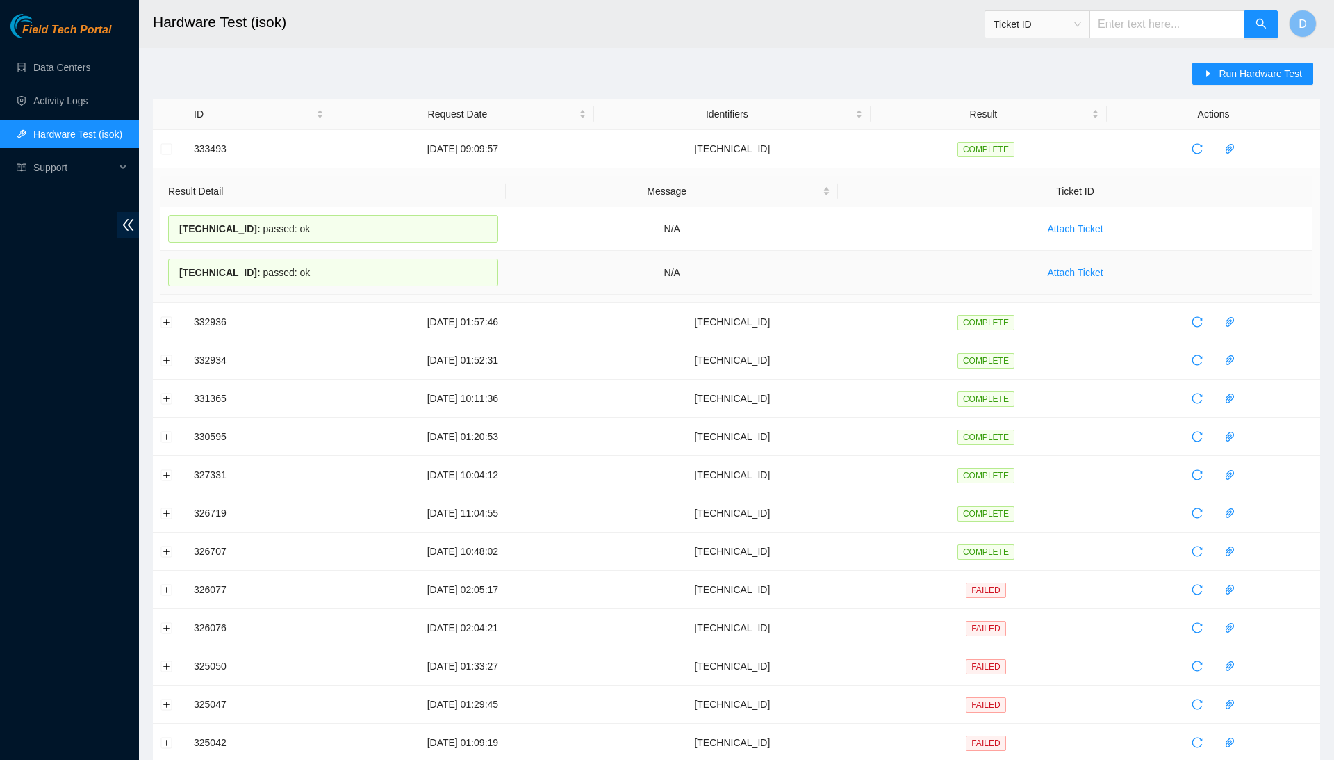
drag, startPoint x: 182, startPoint y: 222, endPoint x: 334, endPoint y: 271, distance: 159.1
click at [334, 271] on tbody "23.201.105.43 : passed: ok N/A Attach Ticket 23.201.105.42 : passed: ok N/A Att…" at bounding box center [737, 251] width 1152 height 88
copy tbody "23.201.105.43 : passed: ok N/A Attach Ticket 23.201.105.42 : passed: ok"
click at [90, 72] on link "Data Centers" at bounding box center [61, 67] width 57 height 11
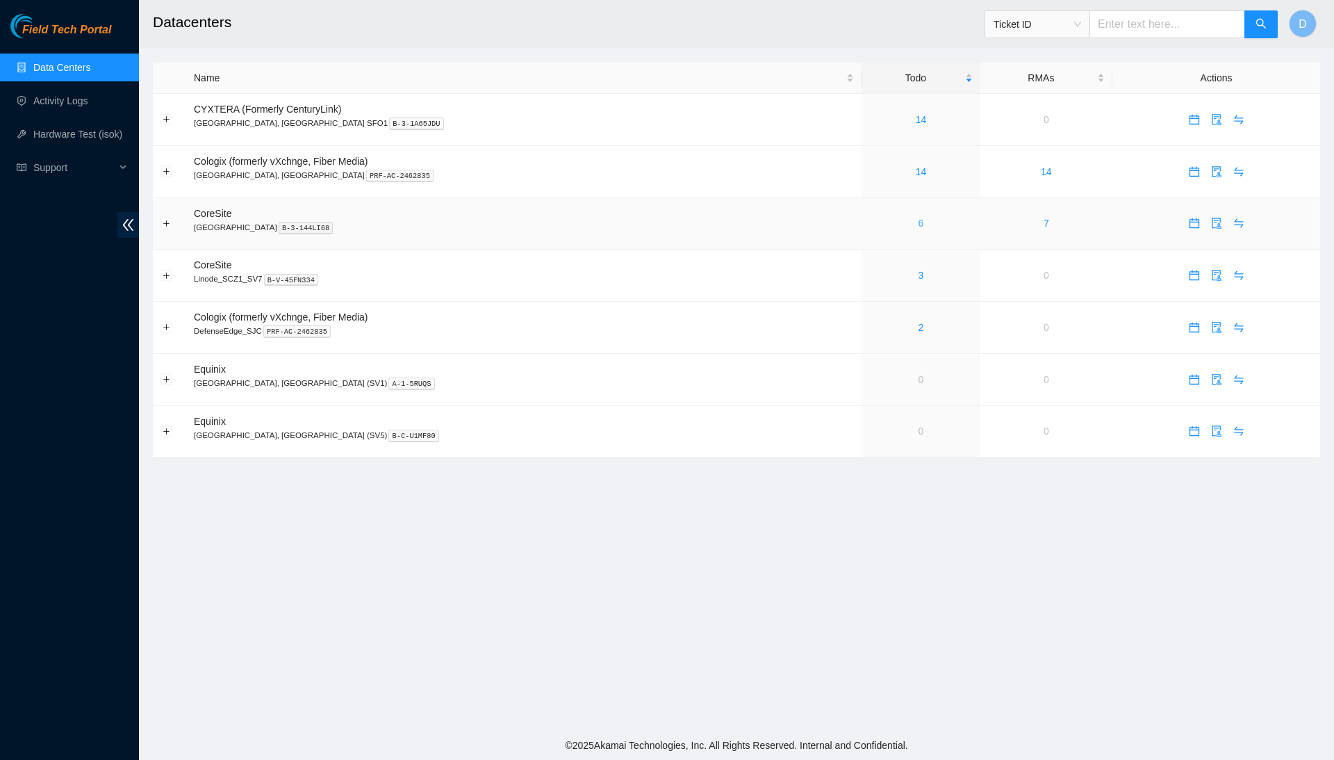
click at [919, 222] on link "6" at bounding box center [922, 222] width 6 height 11
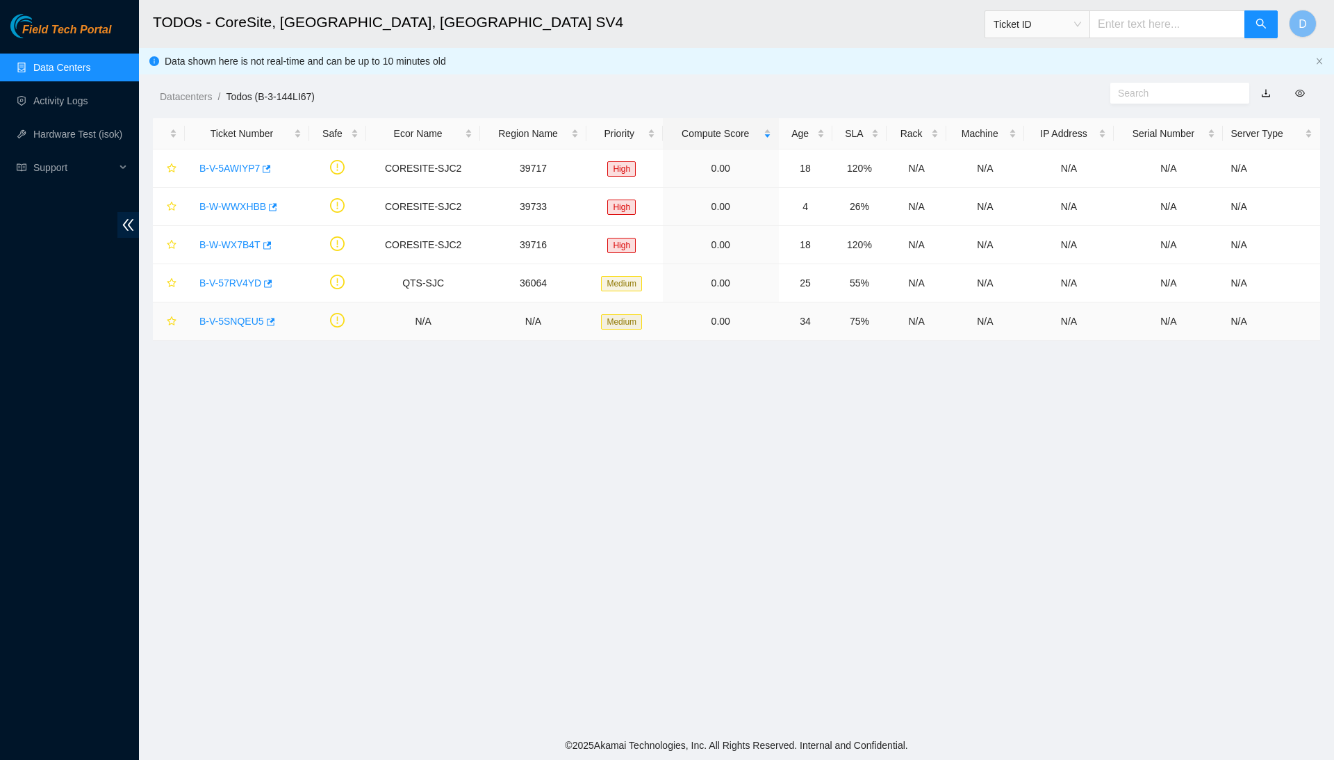
click at [248, 318] on link "B-V-5SNQEU5" at bounding box center [231, 320] width 65 height 11
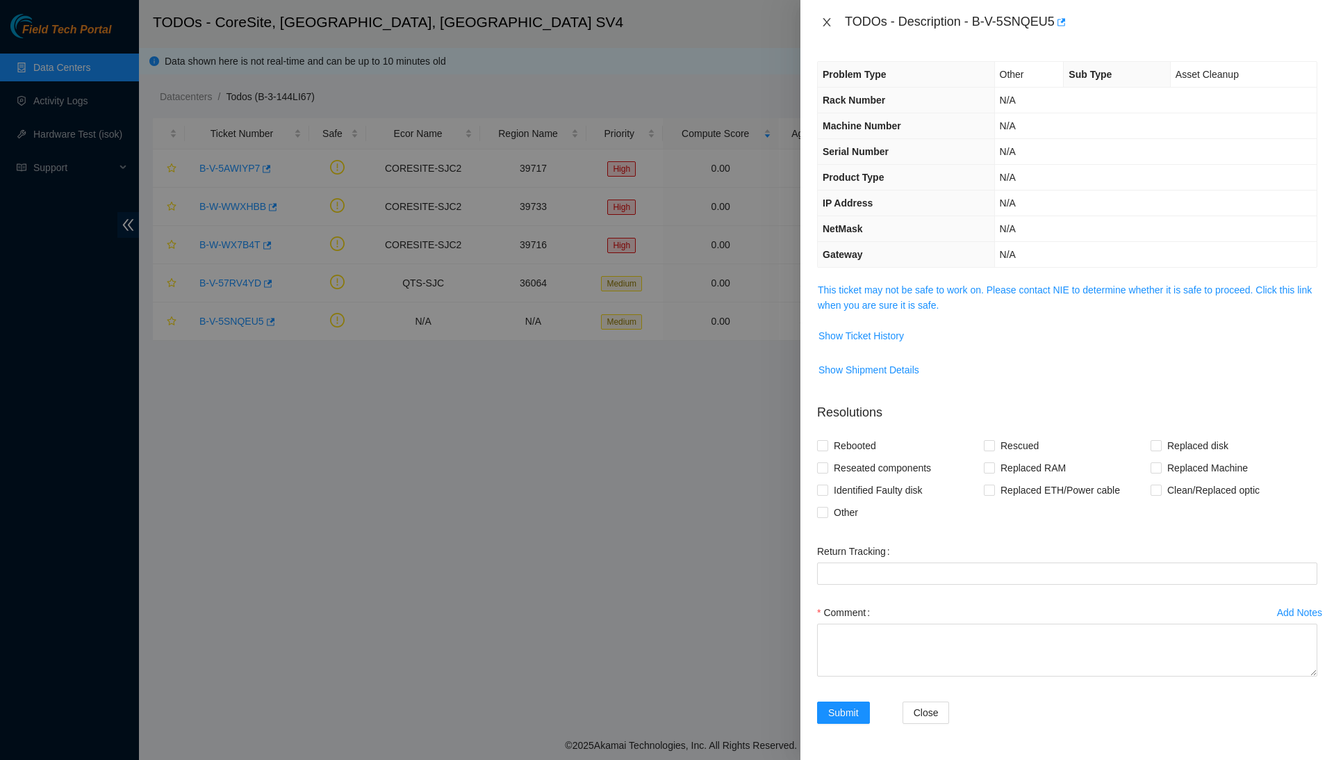
click at [829, 21] on icon "close" at bounding box center [826, 22] width 11 height 11
